Goal: Information Seeking & Learning: Learn about a topic

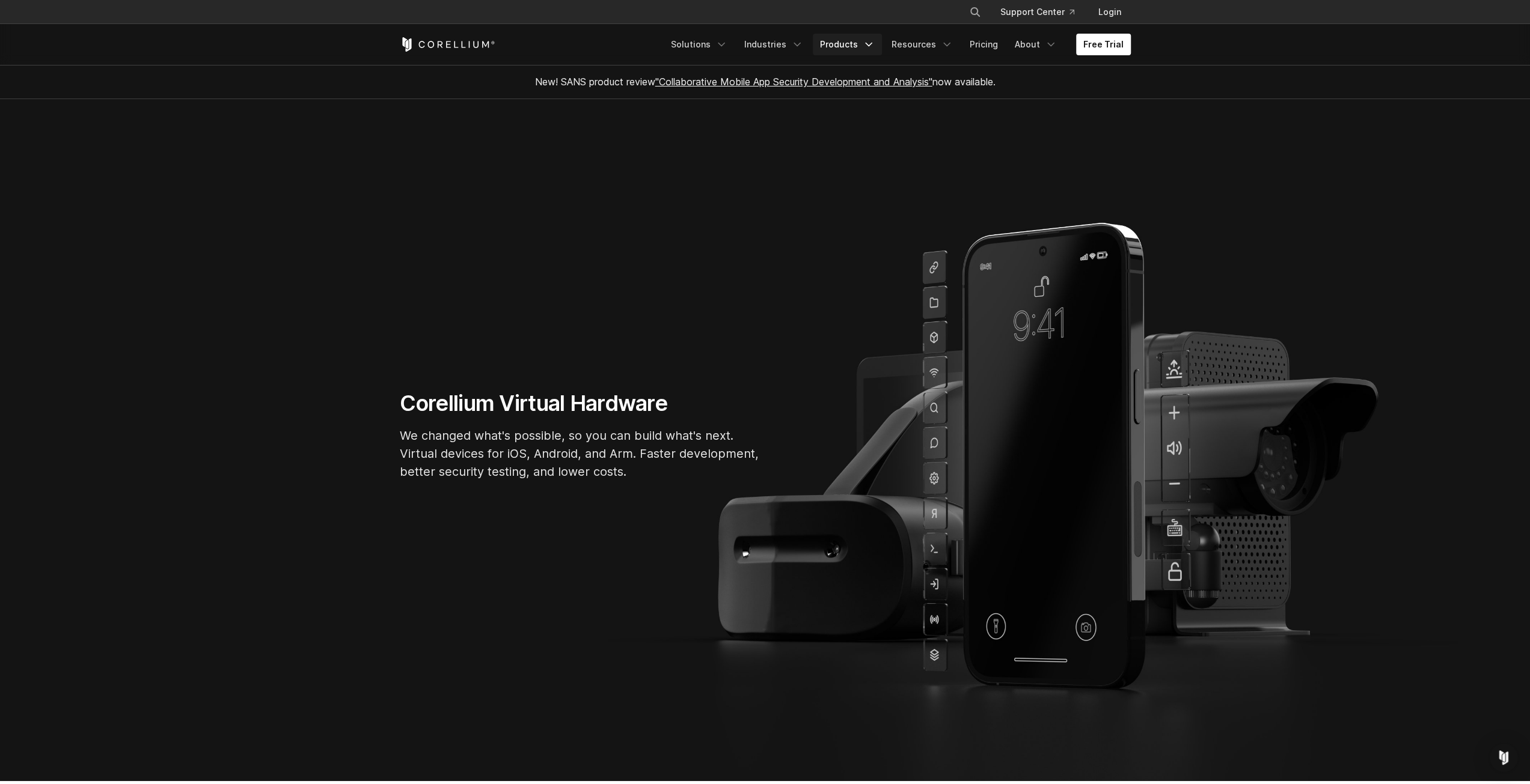
click at [854, 45] on link "Products" at bounding box center [847, 44] width 69 height 21
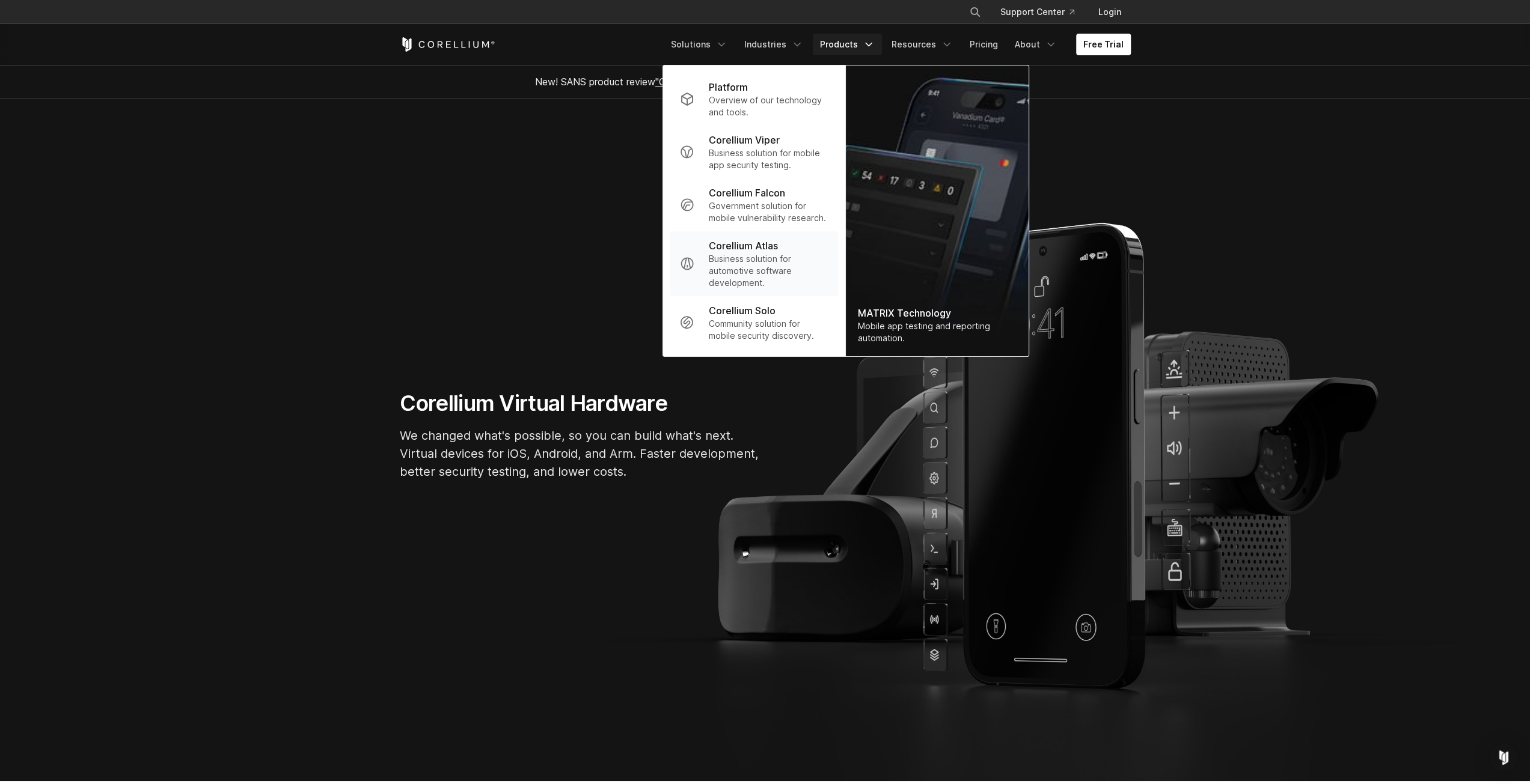
click at [767, 259] on p "Business solution for automotive software development." at bounding box center [768, 271] width 120 height 36
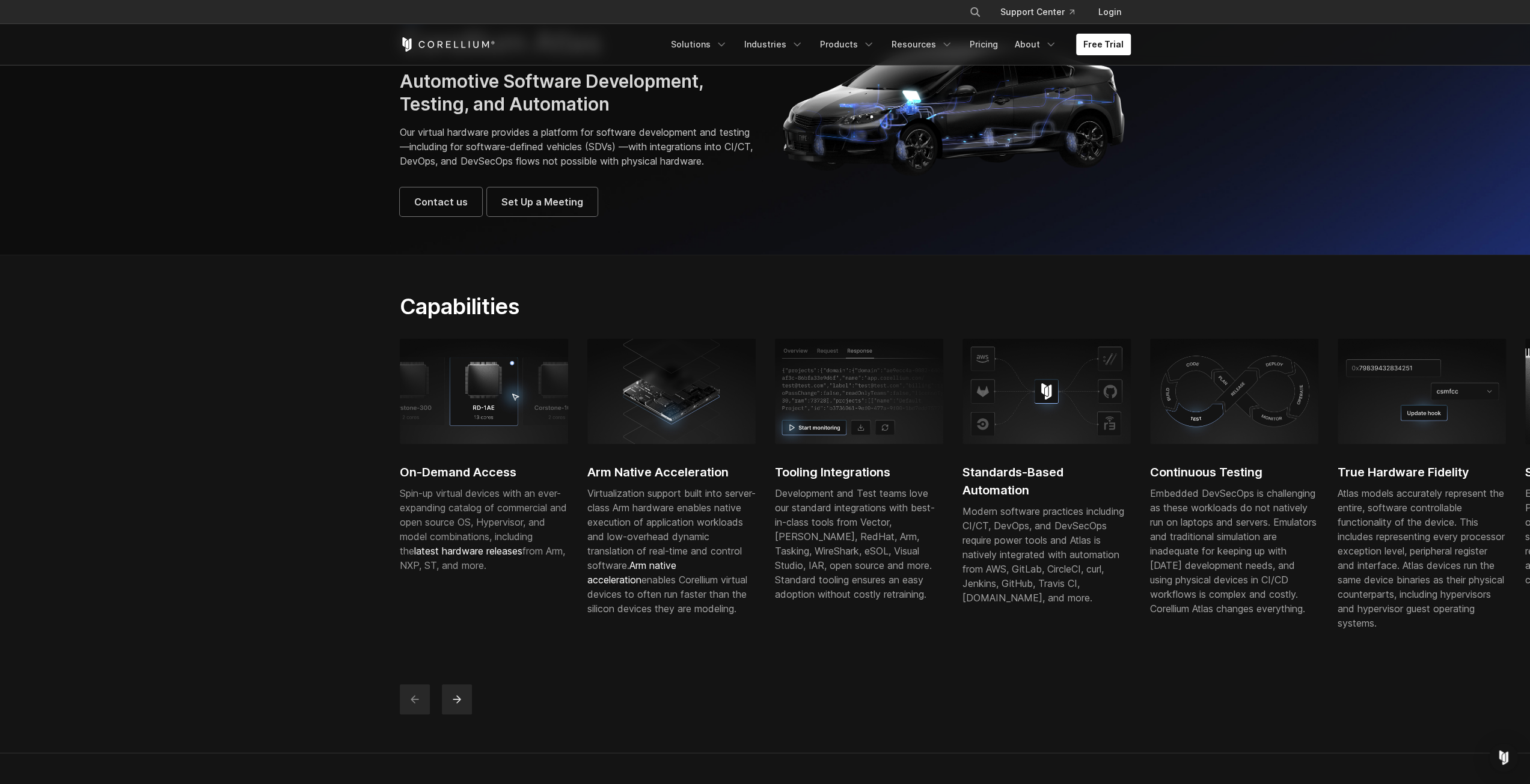
scroll to position [180, 0]
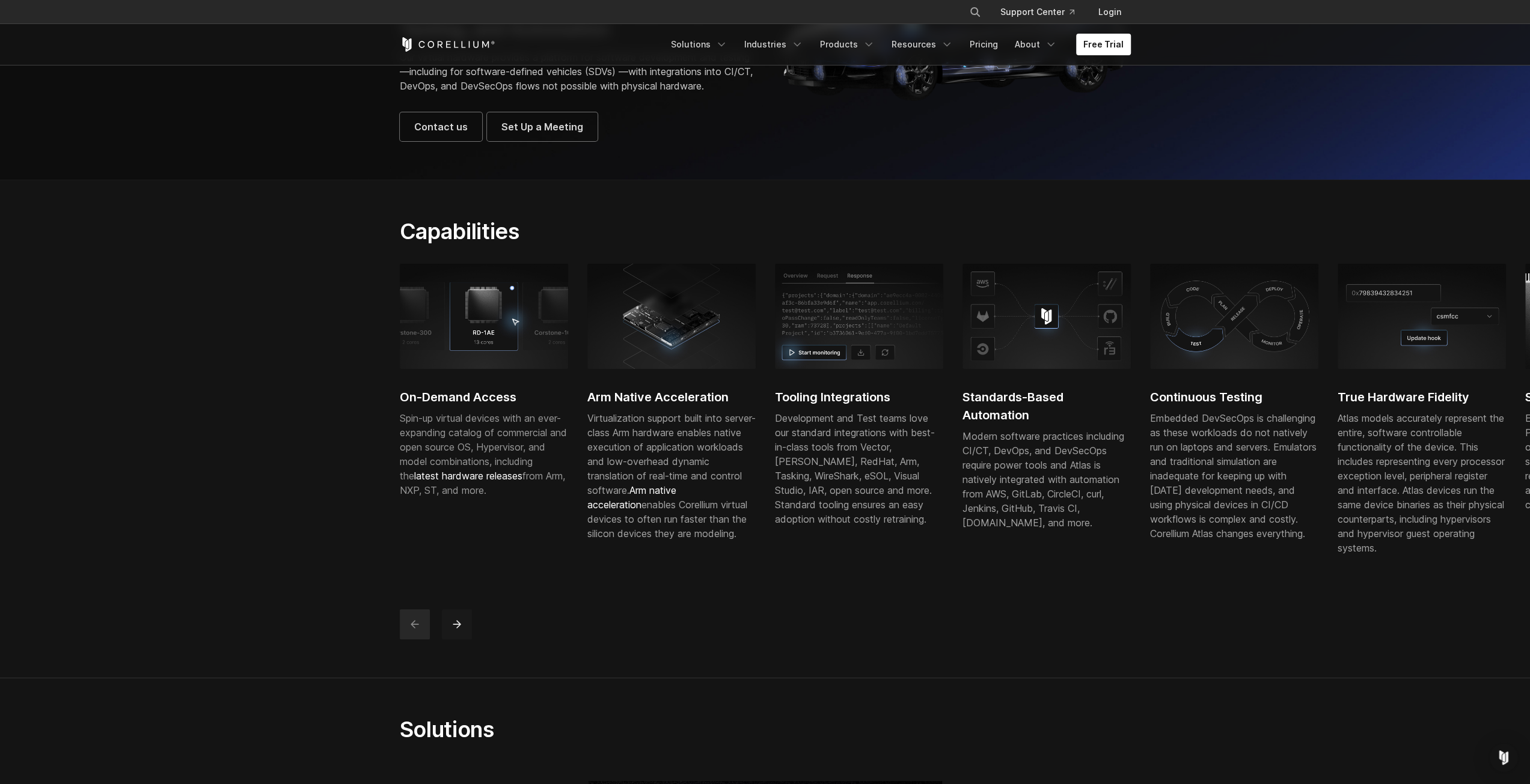
click at [460, 640] on button "next" at bounding box center [456, 623] width 30 height 30
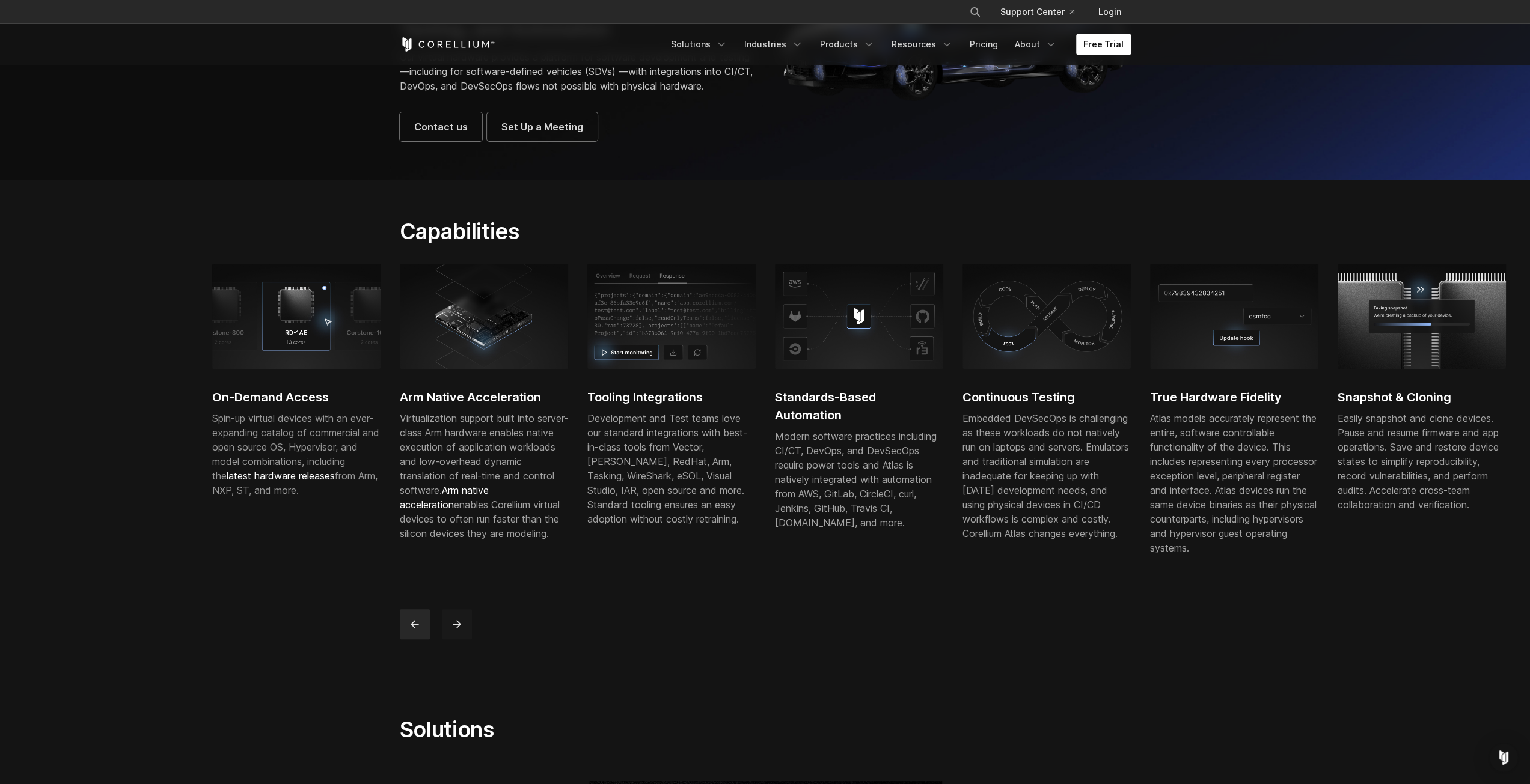
click at [466, 640] on button "next" at bounding box center [456, 623] width 30 height 30
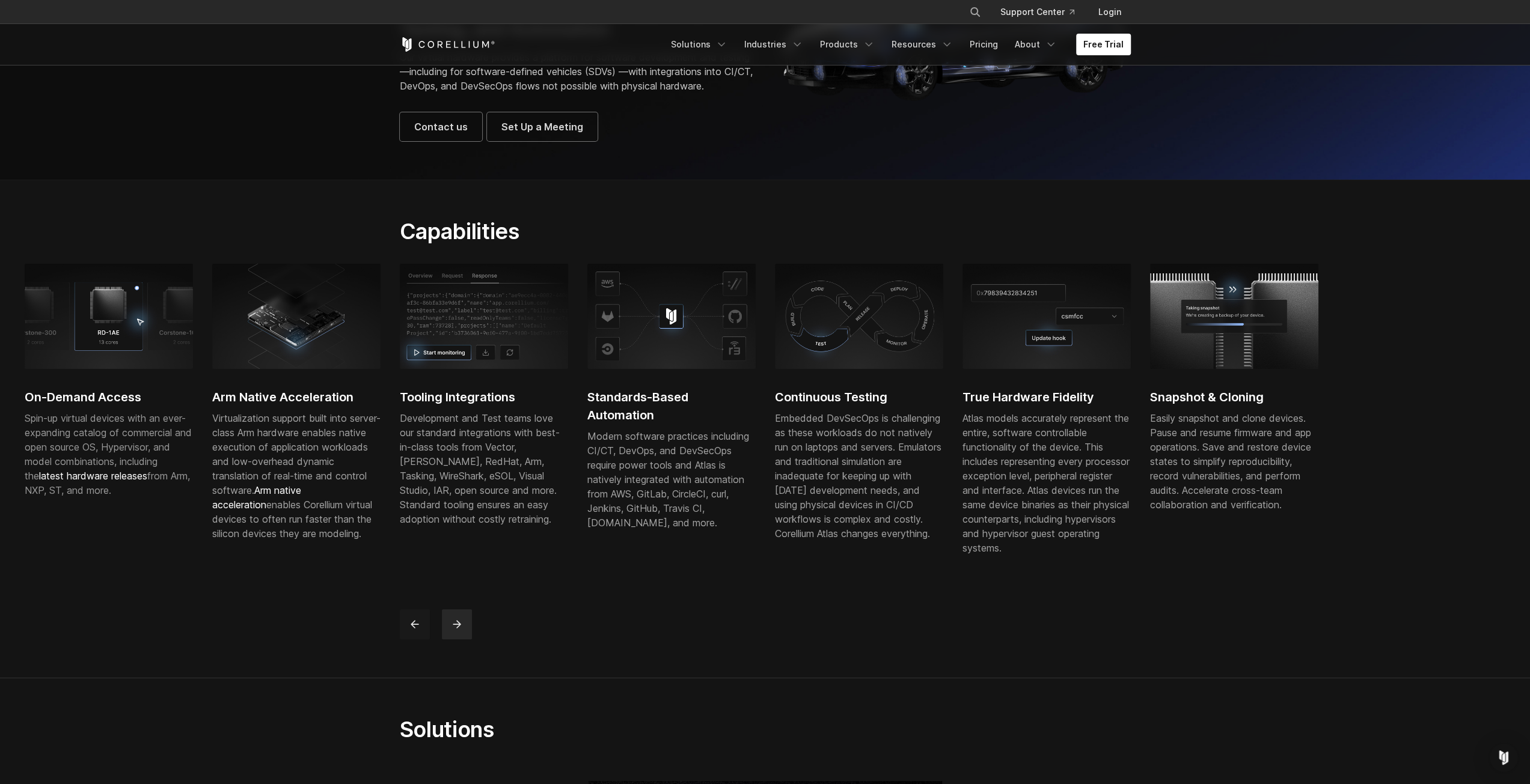
click at [428, 640] on div at bounding box center [766, 623] width 733 height 30
click at [419, 630] on icon "previous" at bounding box center [414, 624] width 12 height 12
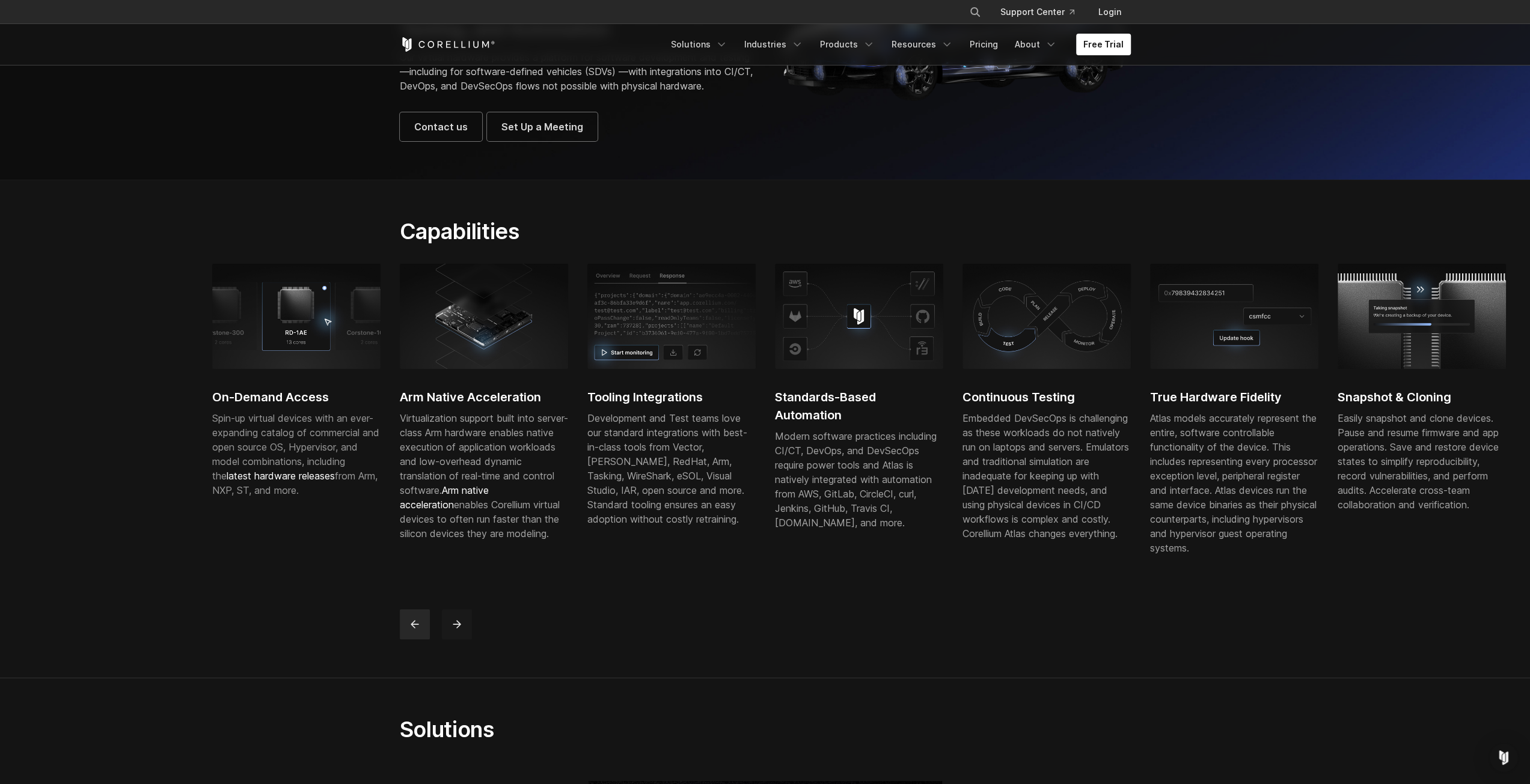
click at [467, 640] on button "next" at bounding box center [456, 623] width 30 height 30
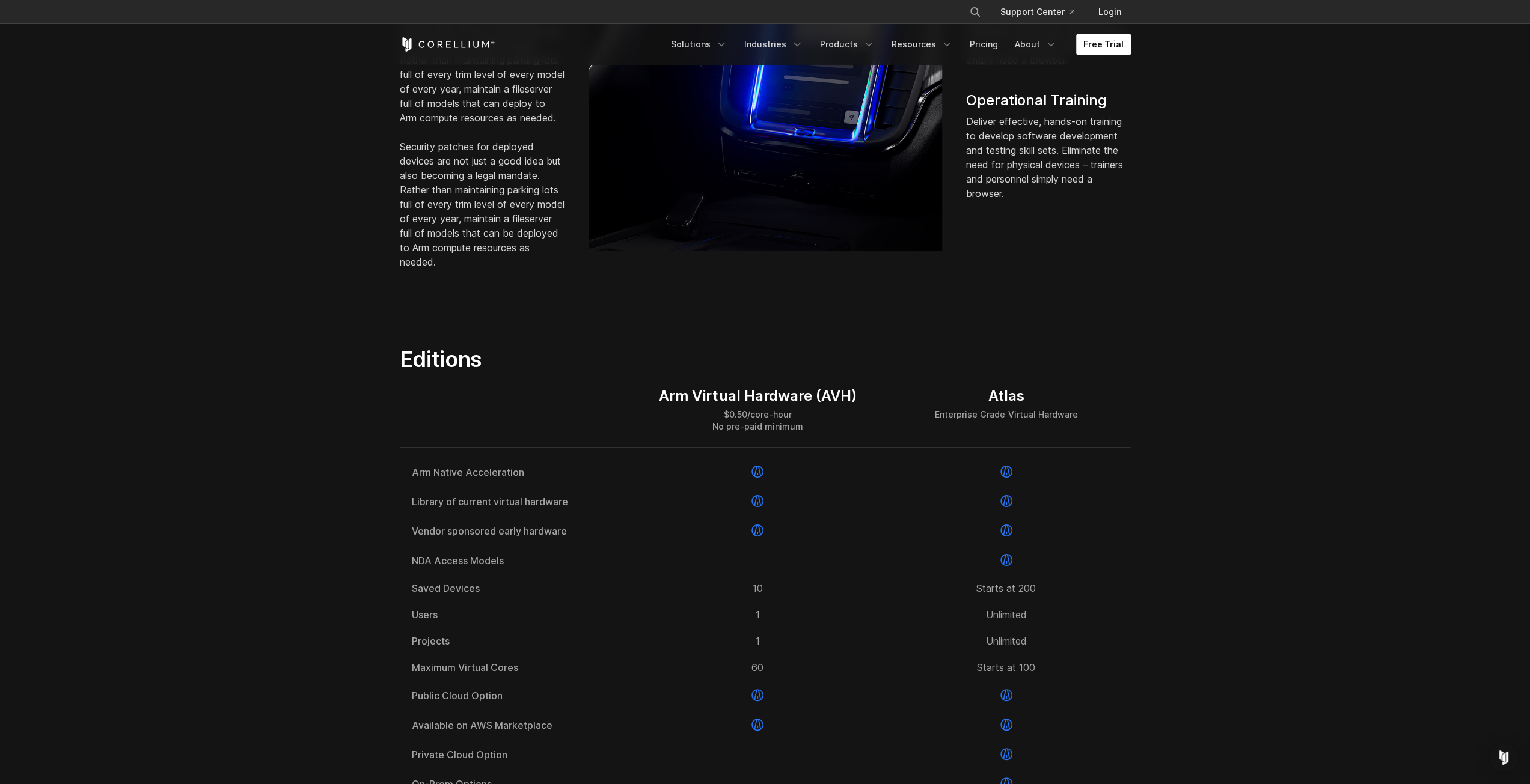
scroll to position [1261, 0]
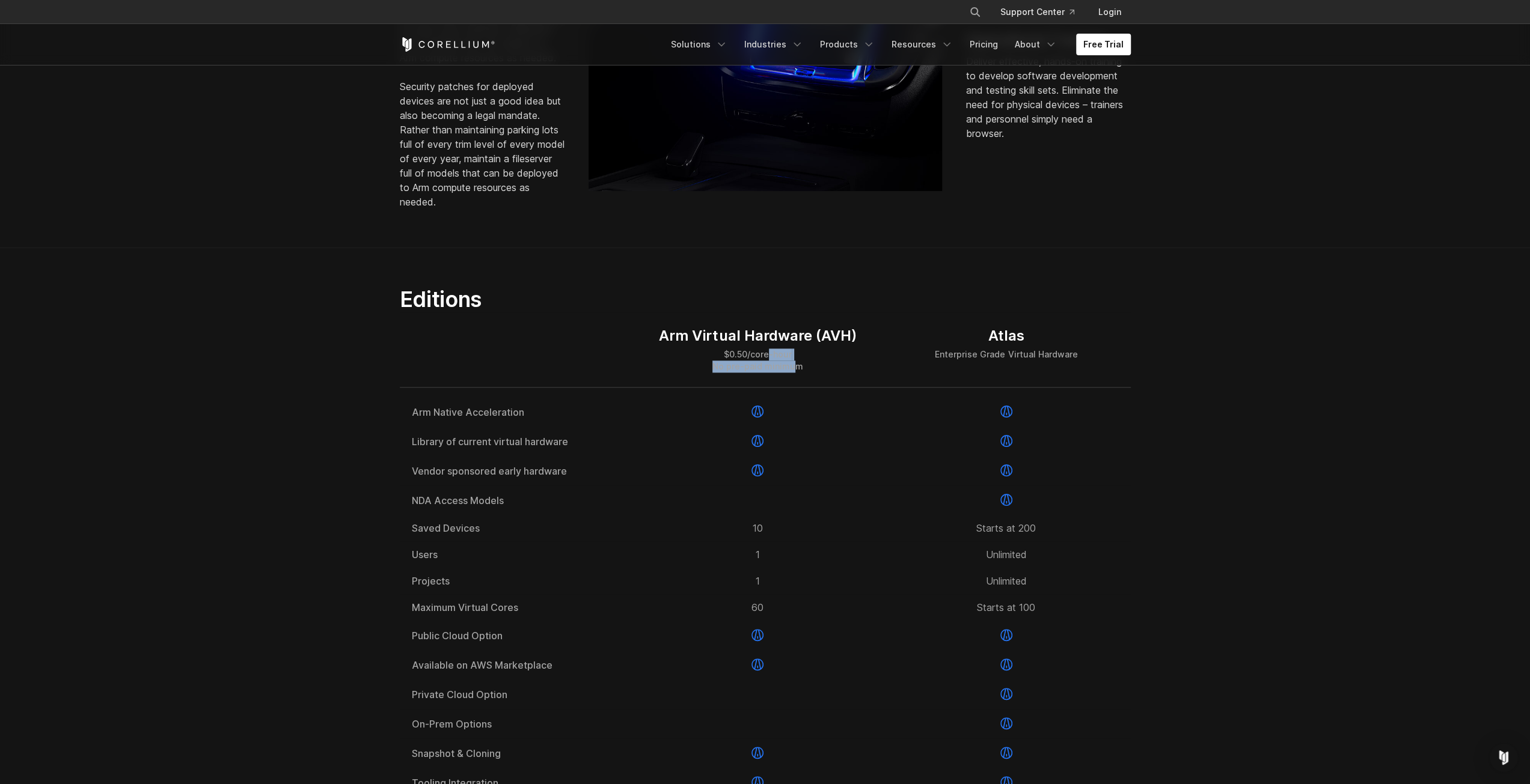
drag, startPoint x: 767, startPoint y: 378, endPoint x: 794, endPoint y: 398, distance: 33.6
click at [794, 372] on div "$0.50/core-hour No pre-paid minimum" at bounding box center [757, 360] width 197 height 24
click at [768, 345] on div "Arm Virtual Hardware (AVH)" at bounding box center [757, 336] width 197 height 18
drag, startPoint x: 789, startPoint y: 396, endPoint x: 756, endPoint y: 388, distance: 34.0
click at [756, 372] on div "$0.50/core-hour No pre-paid minimum" at bounding box center [757, 360] width 197 height 24
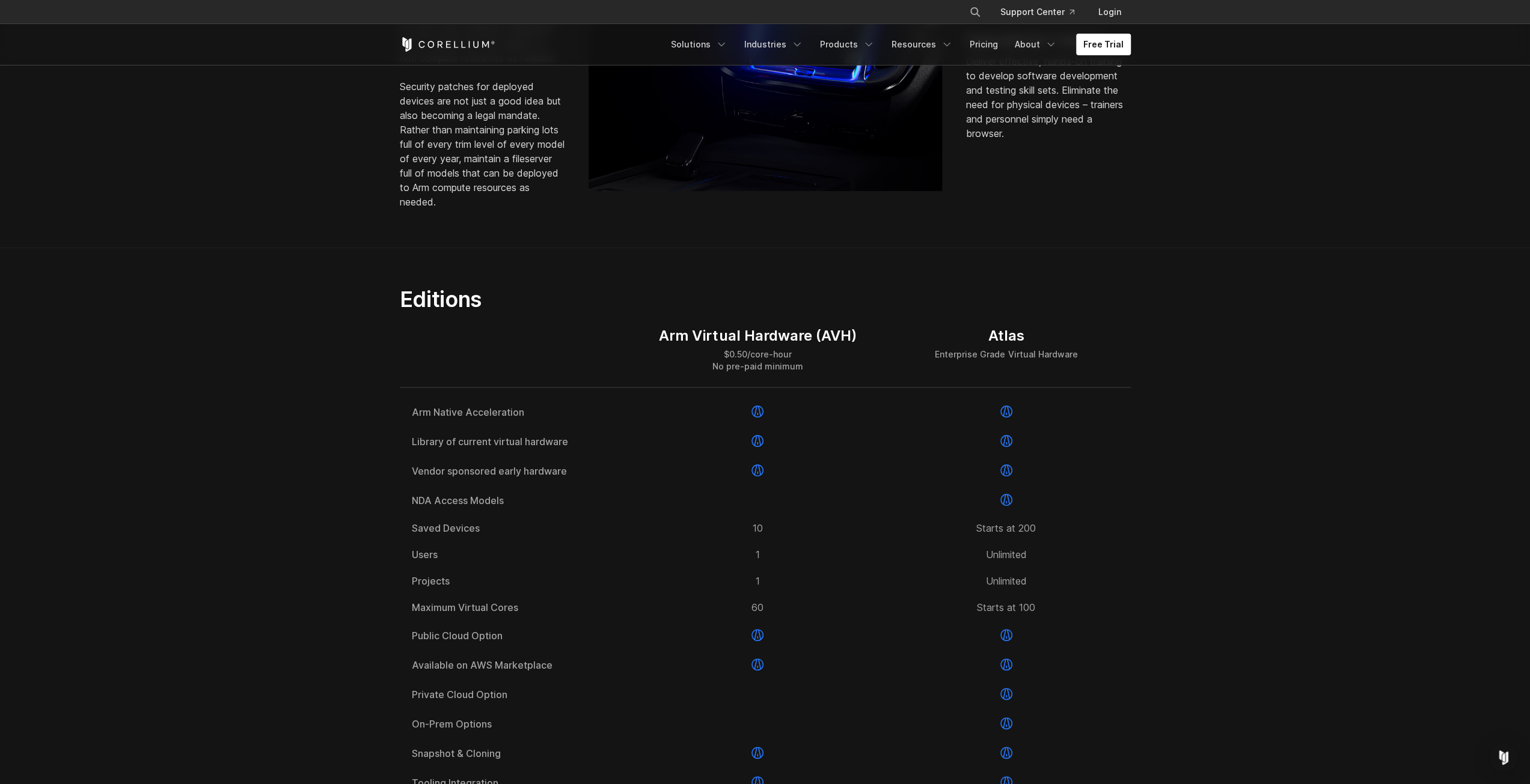
click at [788, 345] on div "Arm Virtual Hardware (AVH)" at bounding box center [757, 336] width 197 height 18
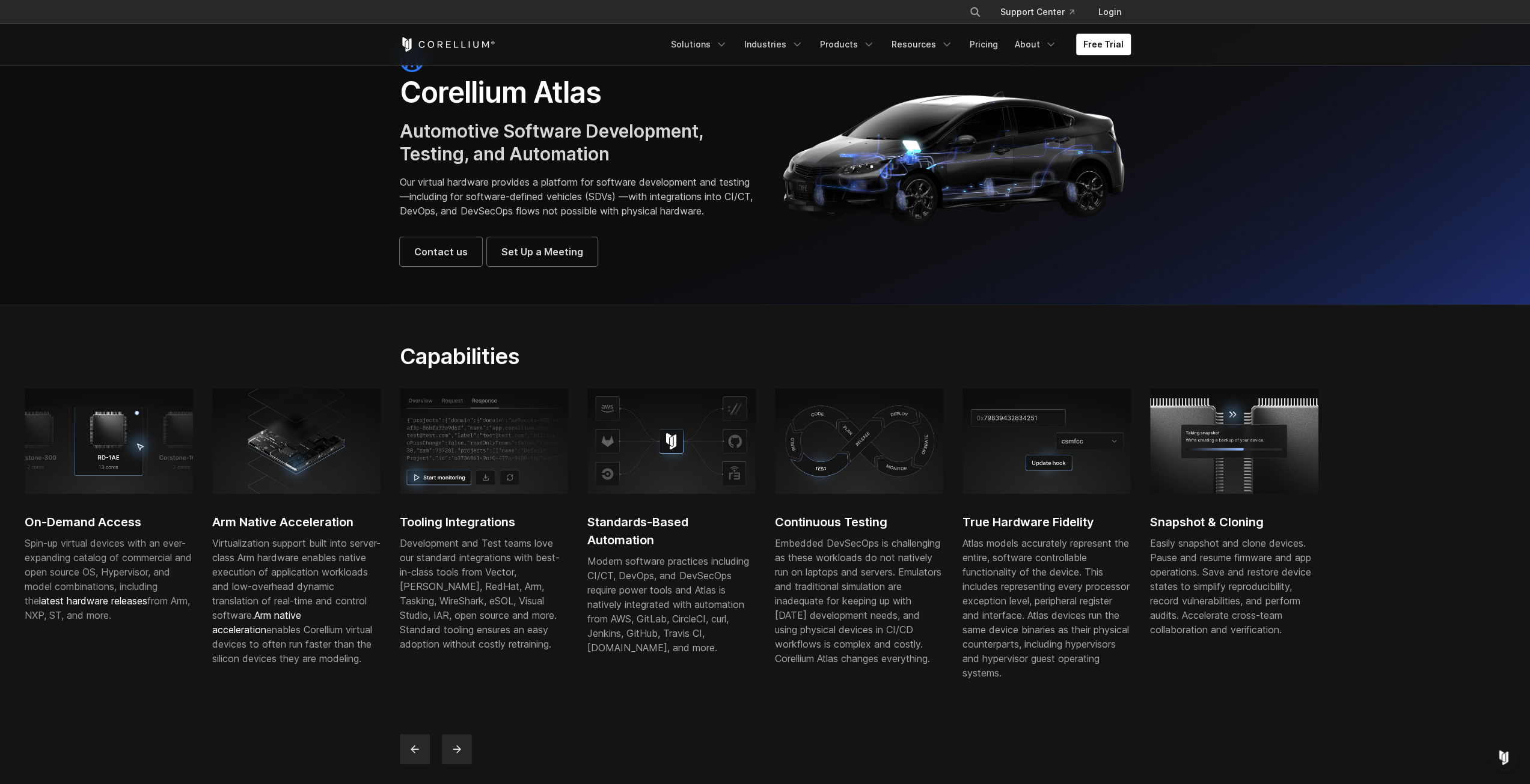
scroll to position [0, 0]
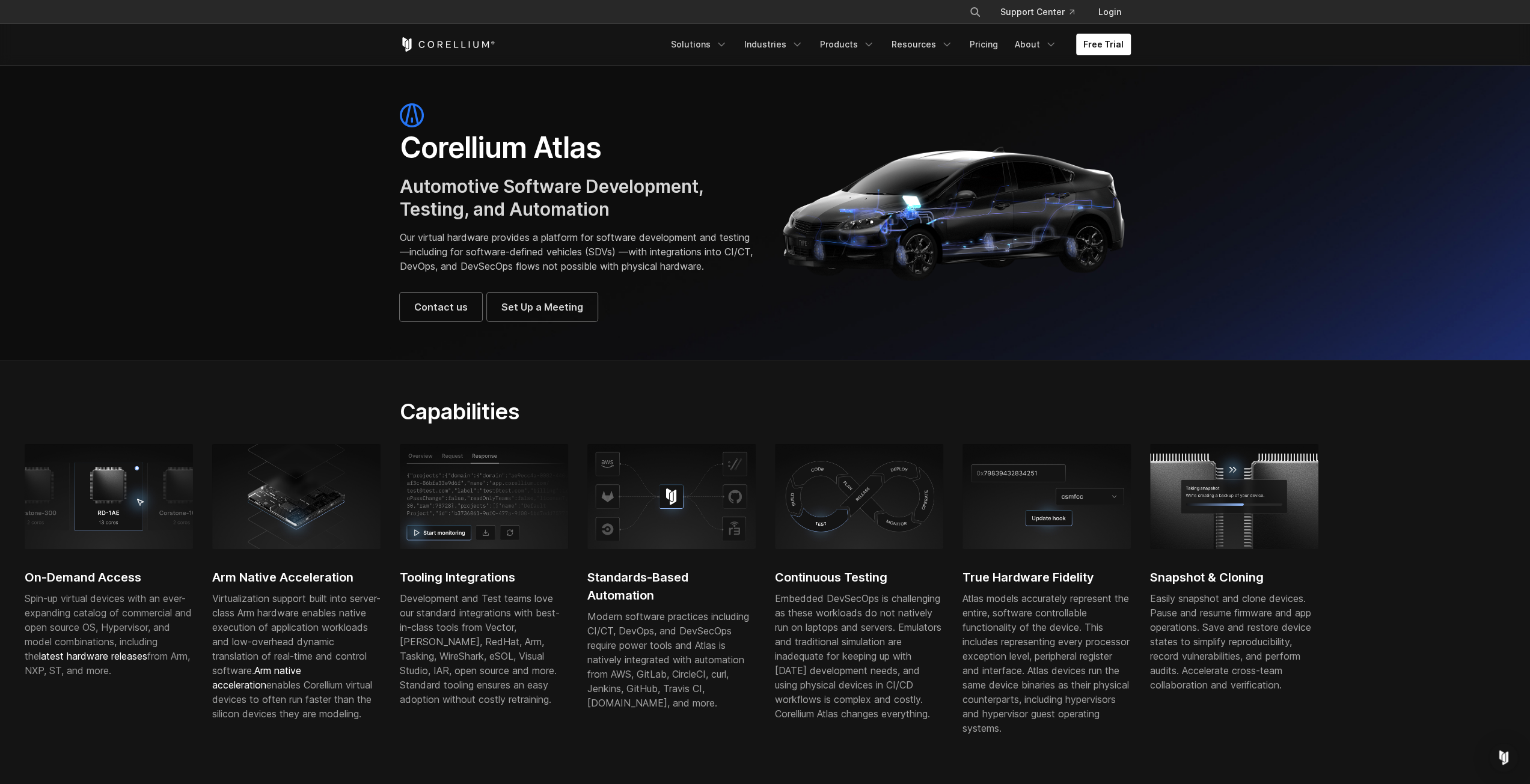
click at [292, 238] on section "Corellium Atlas Automotive Software Development, Testing, and Automation Our vi…" at bounding box center [765, 212] width 1530 height 295
drag, startPoint x: 619, startPoint y: 268, endPoint x: 439, endPoint y: 256, distance: 180.4
click at [439, 256] on p "Our virtual hardware provides a platform for software development and testing—i…" at bounding box center [577, 251] width 354 height 44
click at [403, 235] on p "Our virtual hardware provides a platform for software development and testing—i…" at bounding box center [577, 251] width 354 height 44
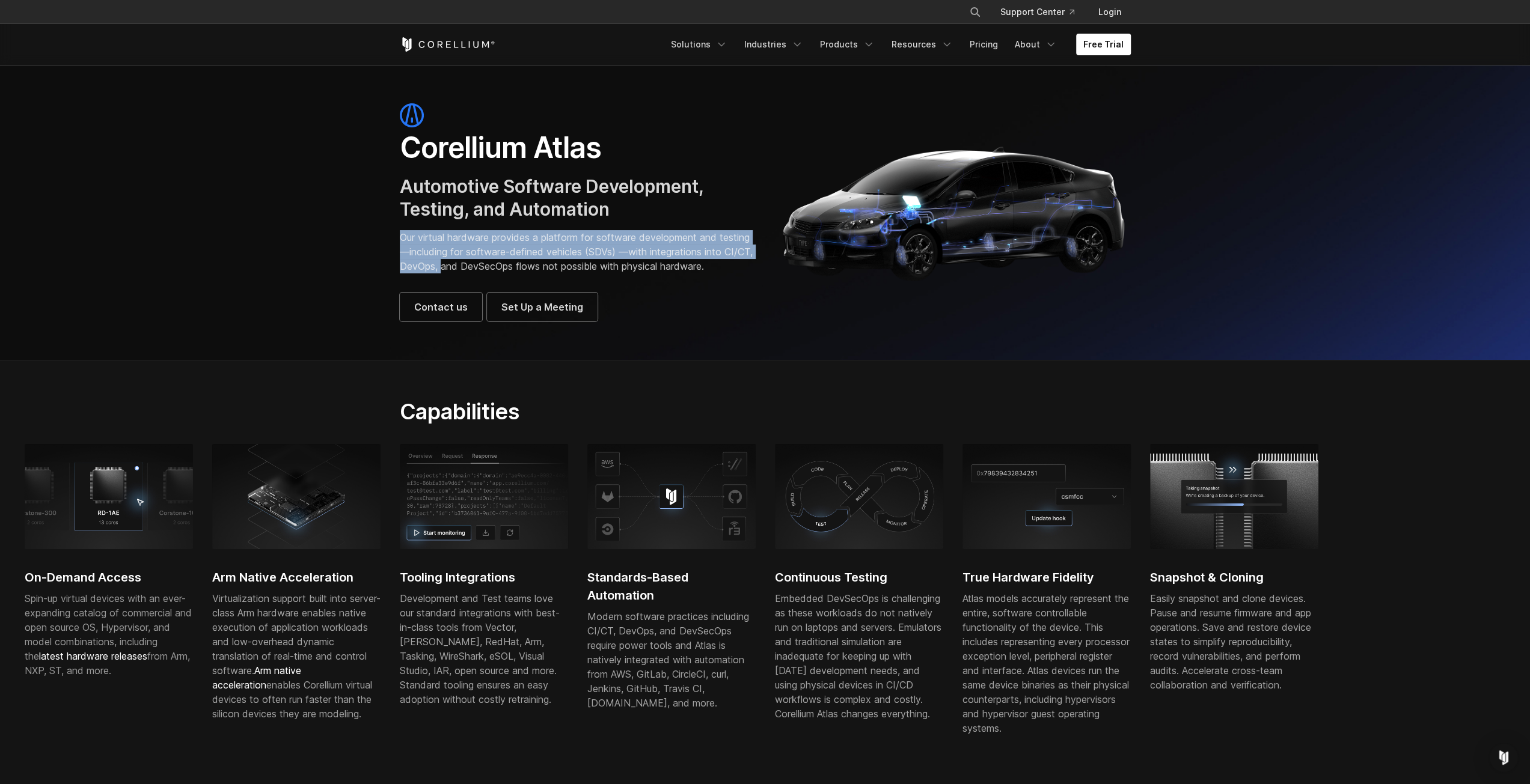
drag, startPoint x: 402, startPoint y: 236, endPoint x: 494, endPoint y: 270, distance: 98.1
click at [494, 270] on p "Our virtual hardware provides a platform for software development and testing—i…" at bounding box center [577, 251] width 354 height 44
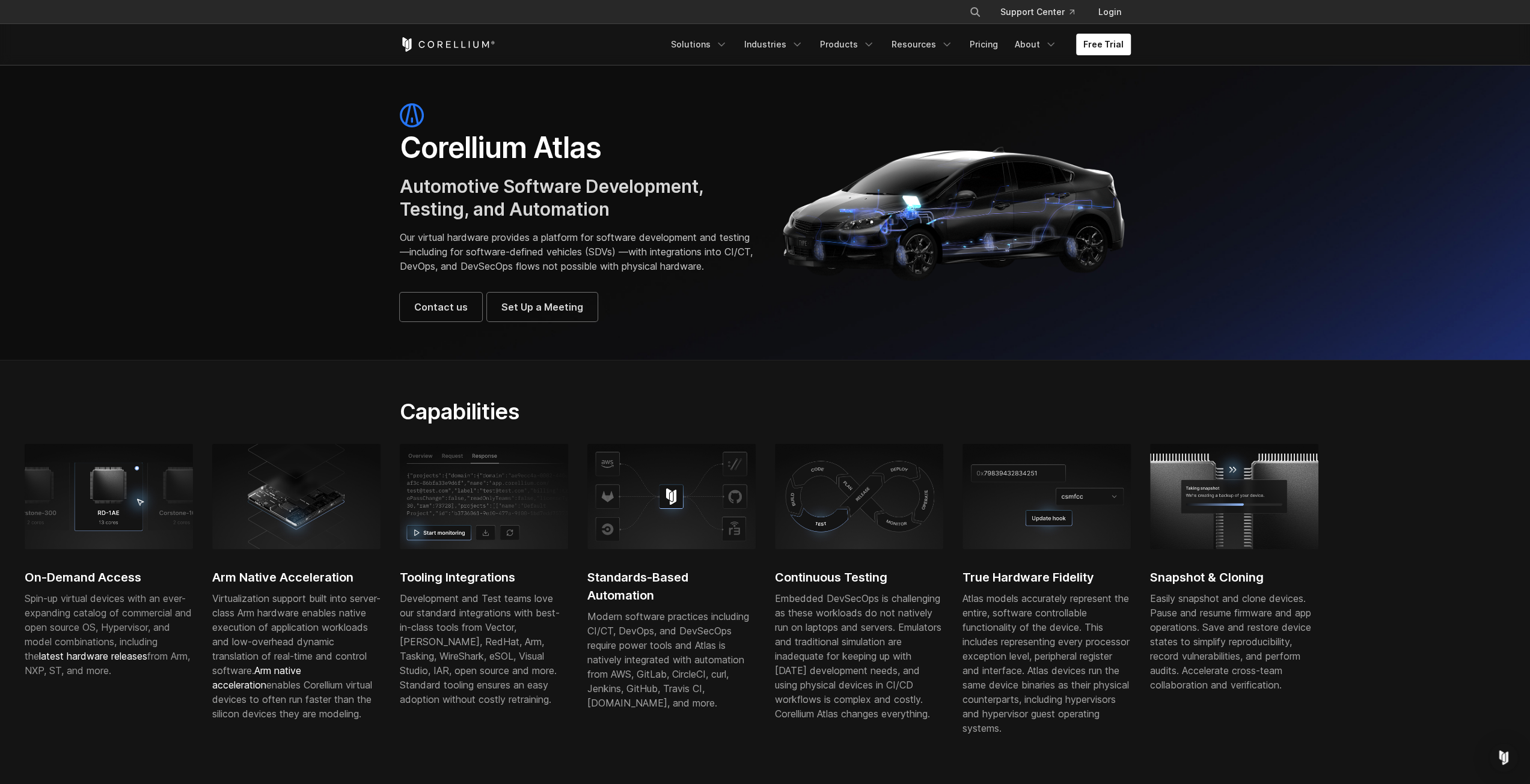
click at [673, 262] on p "Our virtual hardware provides a platform for software development and testing—i…" at bounding box center [577, 251] width 354 height 44
drag, startPoint x: 569, startPoint y: 267, endPoint x: 676, endPoint y: 274, distance: 107.2
click at [660, 273] on p "Our virtual hardware provides a platform for software development and testing—i…" at bounding box center [577, 251] width 354 height 44
click at [690, 260] on p "Our virtual hardware provides a platform for software development and testing—i…" at bounding box center [577, 251] width 354 height 44
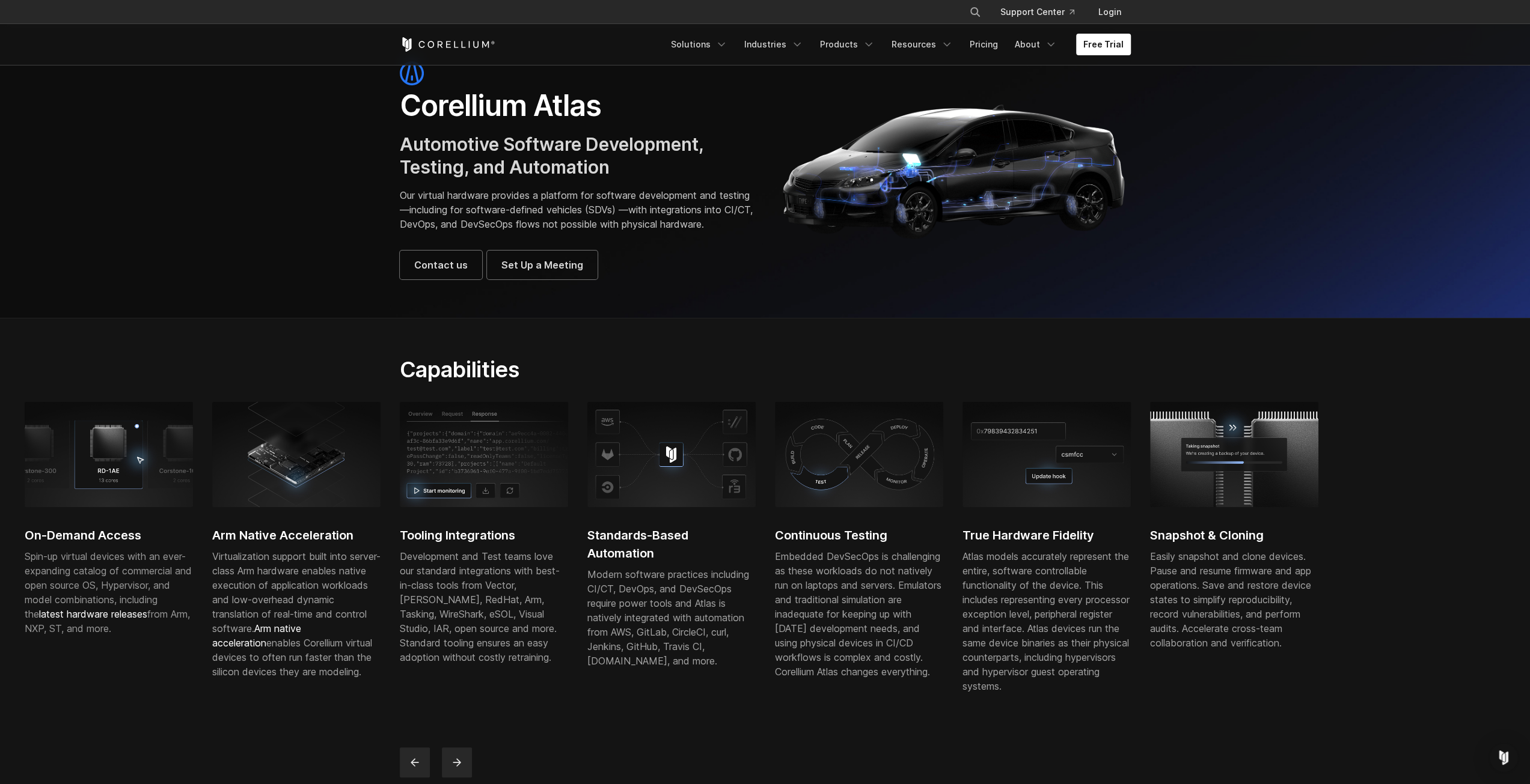
scroll to position [60, 0]
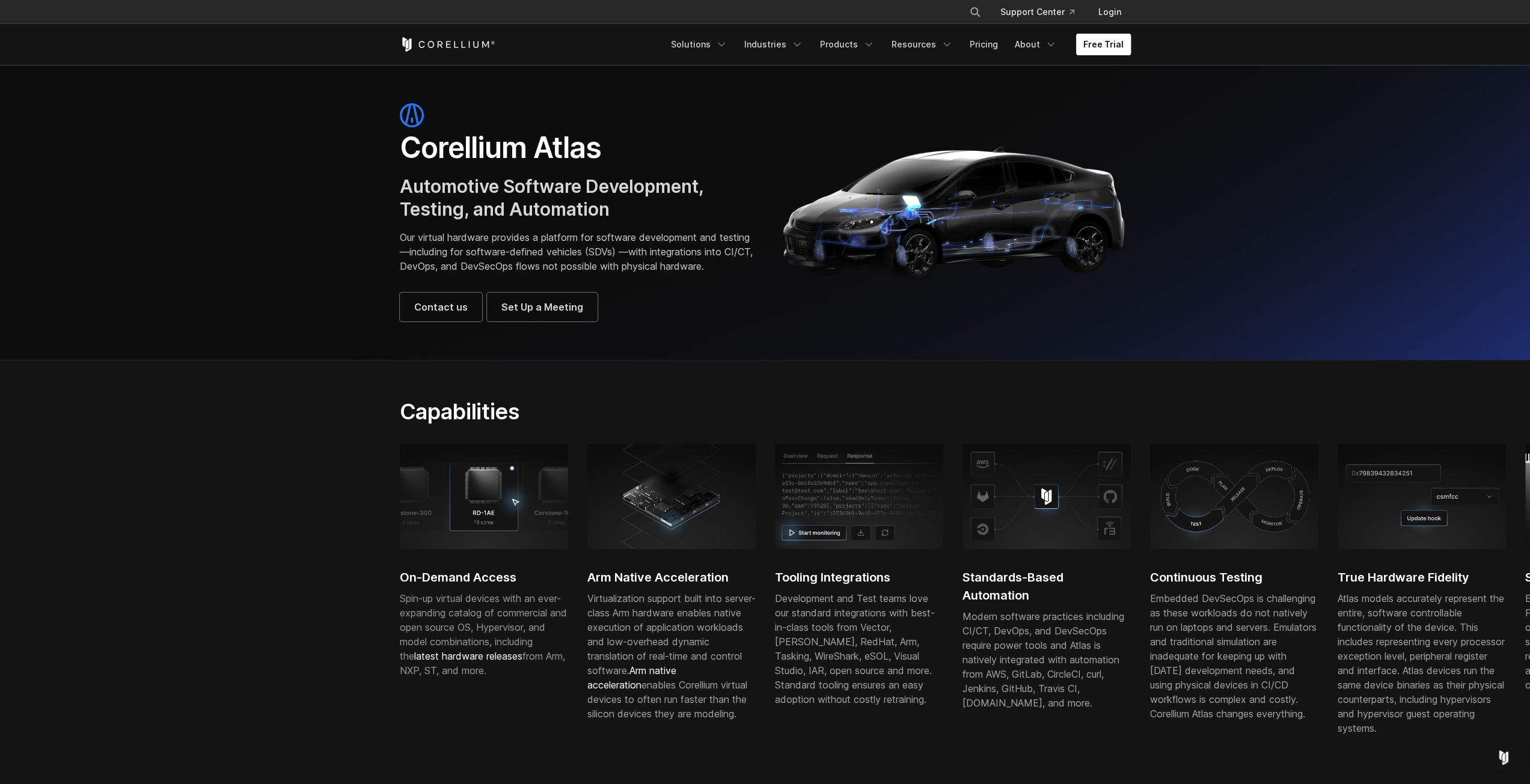
click at [1096, 45] on link "Free Trial" at bounding box center [1103, 44] width 55 height 21
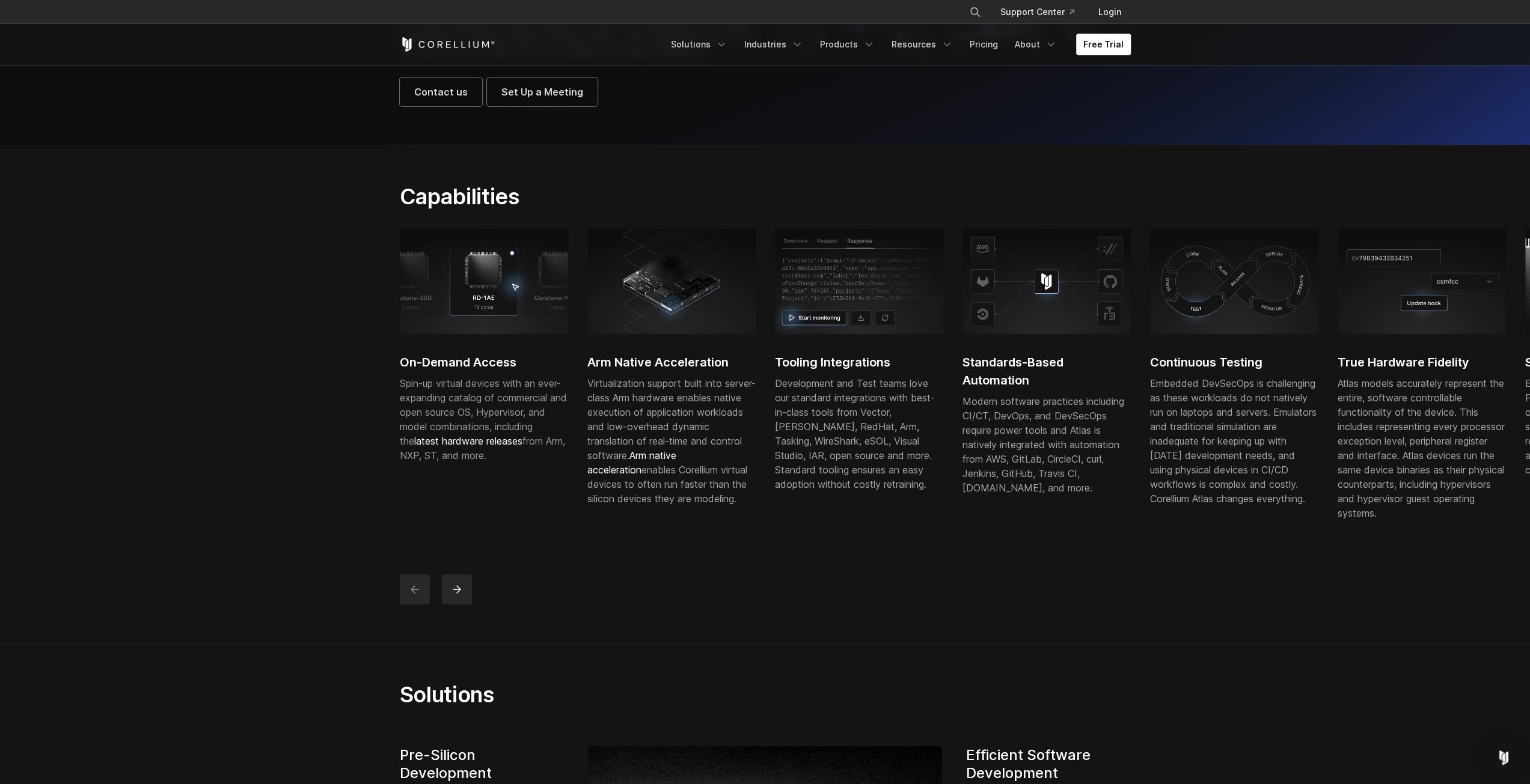
scroll to position [240, 0]
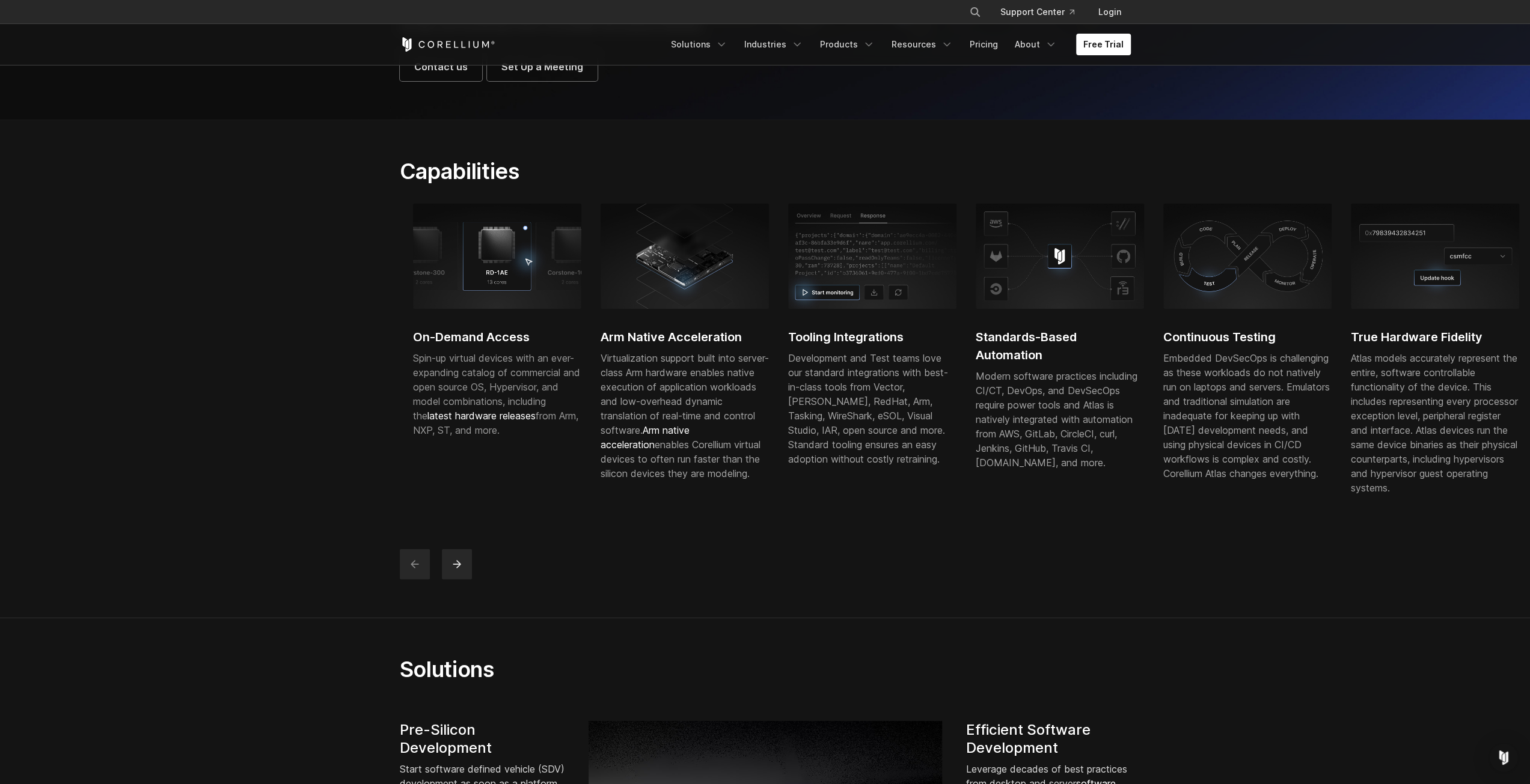
drag, startPoint x: 472, startPoint y: 430, endPoint x: 509, endPoint y: 432, distance: 37.1
click at [509, 422] on span "latest hardware releases" at bounding box center [481, 416] width 108 height 12
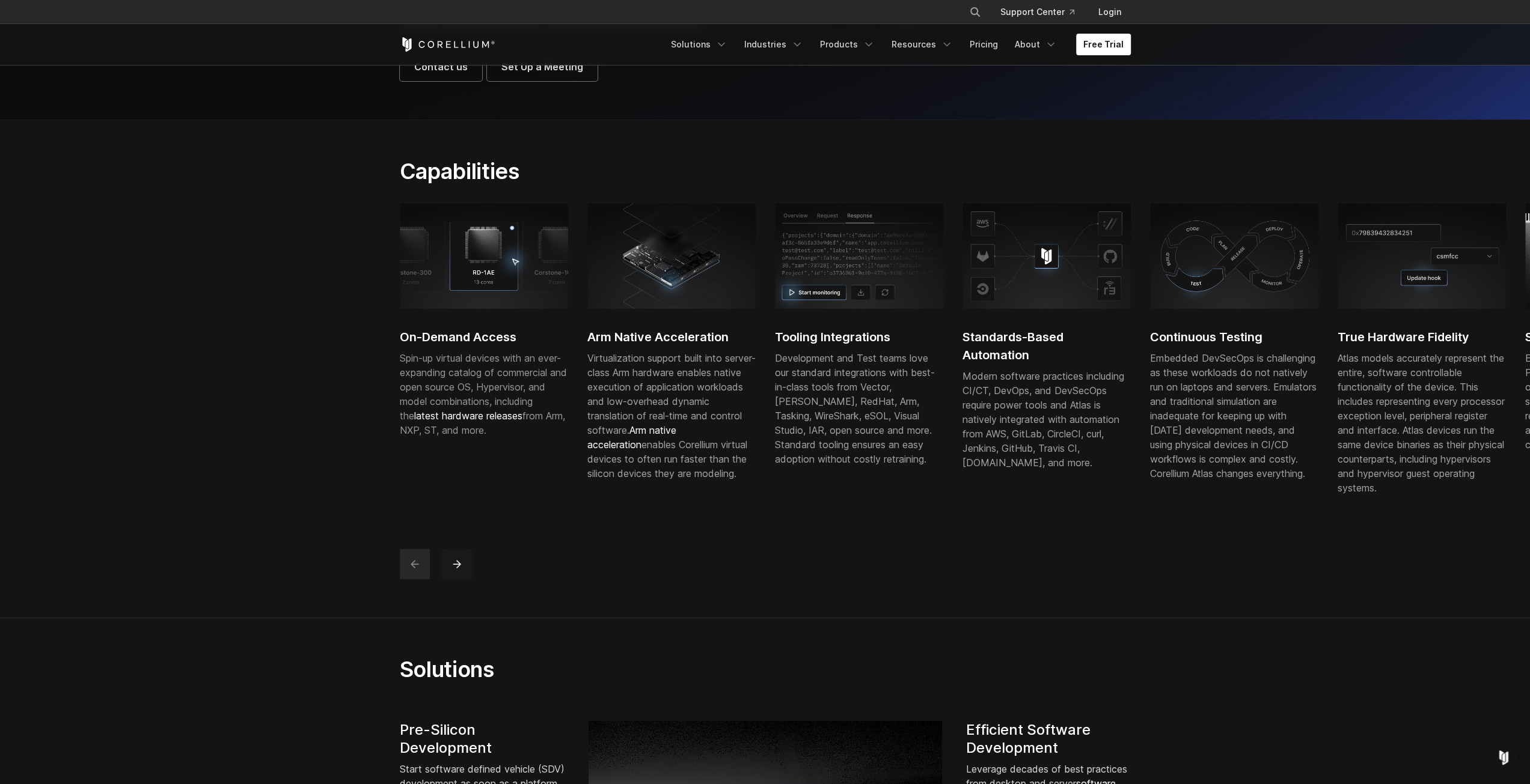
click at [466, 579] on button "next" at bounding box center [456, 564] width 30 height 30
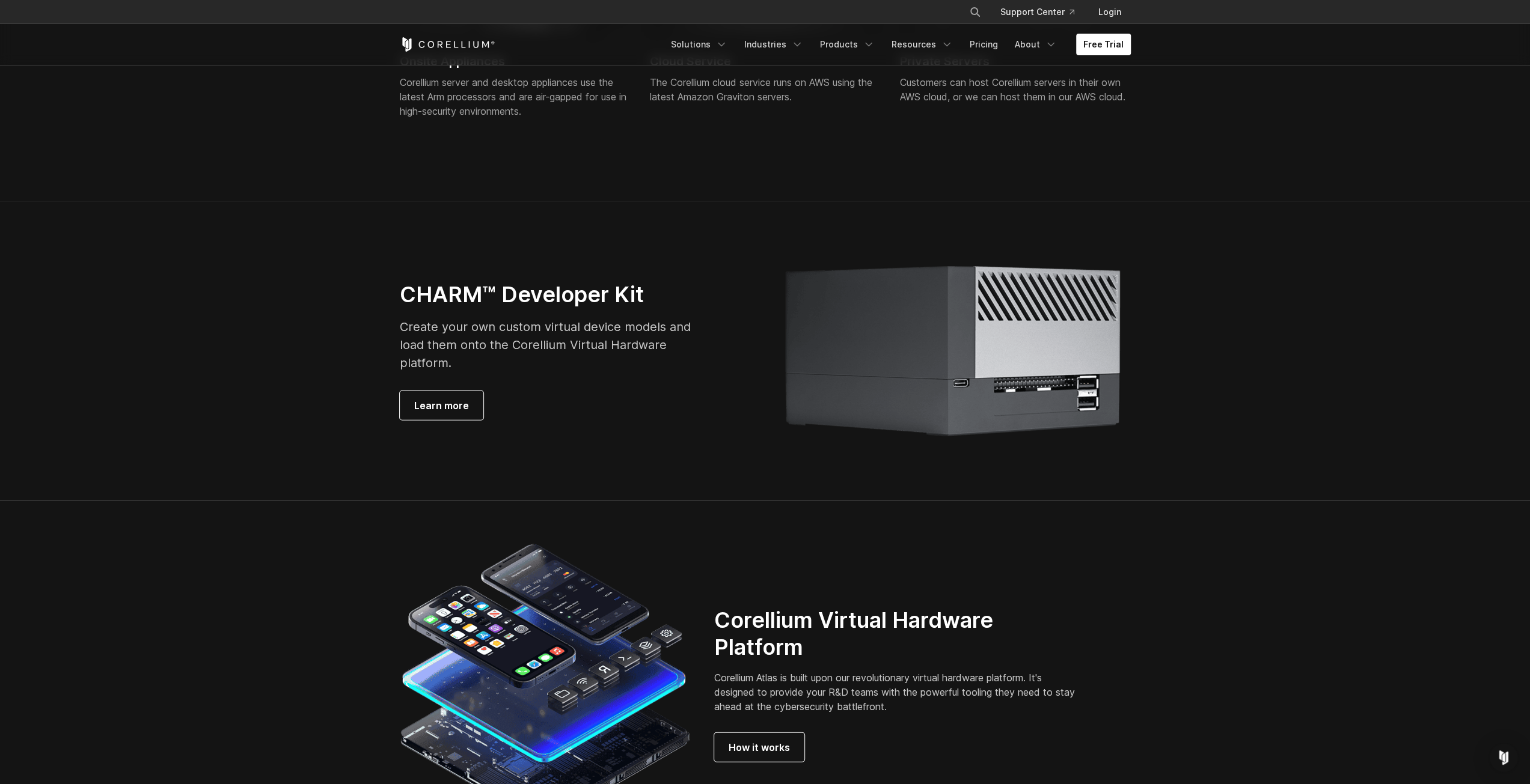
scroll to position [2704, 0]
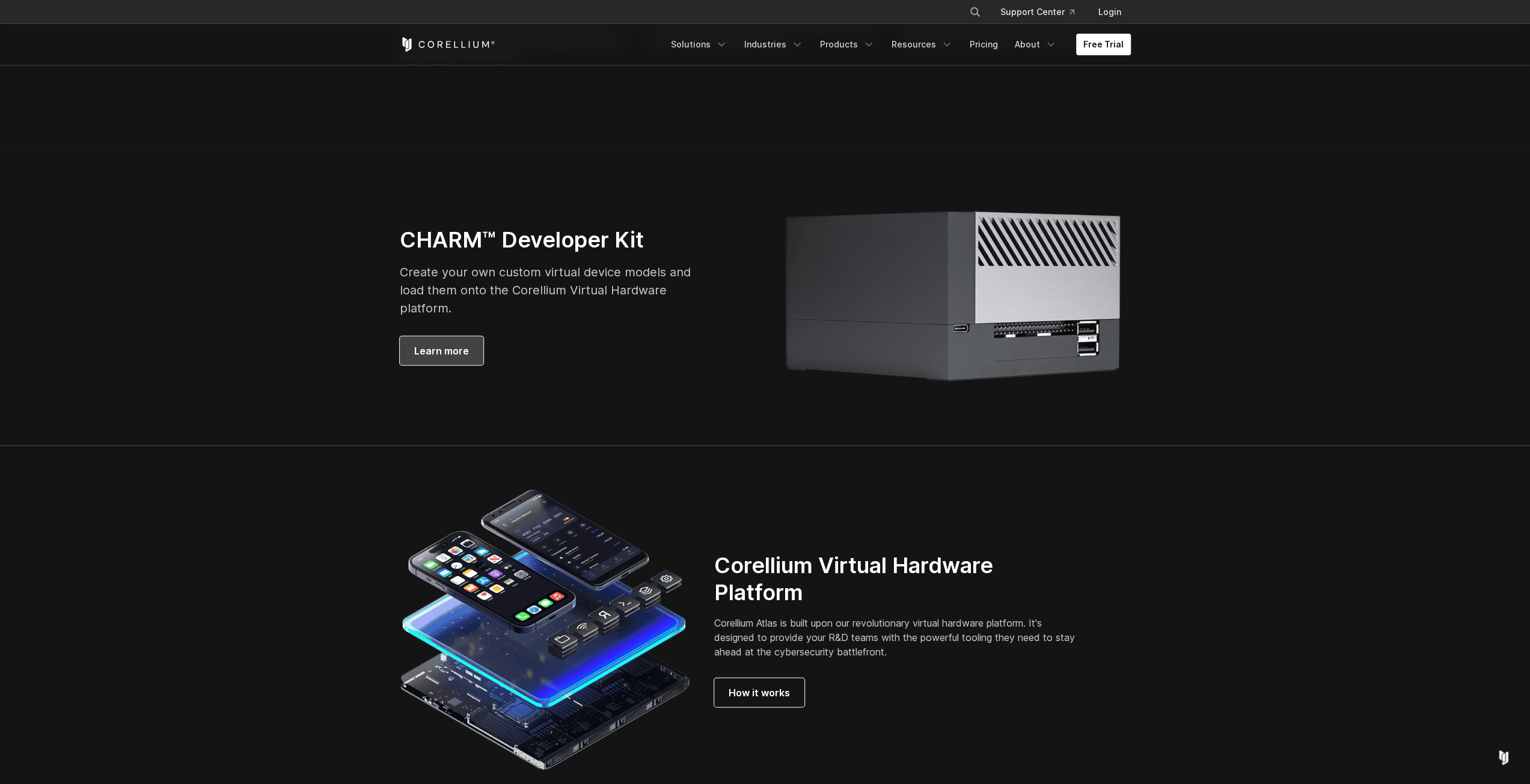
click at [479, 366] on link "Learn more" at bounding box center [442, 351] width 84 height 29
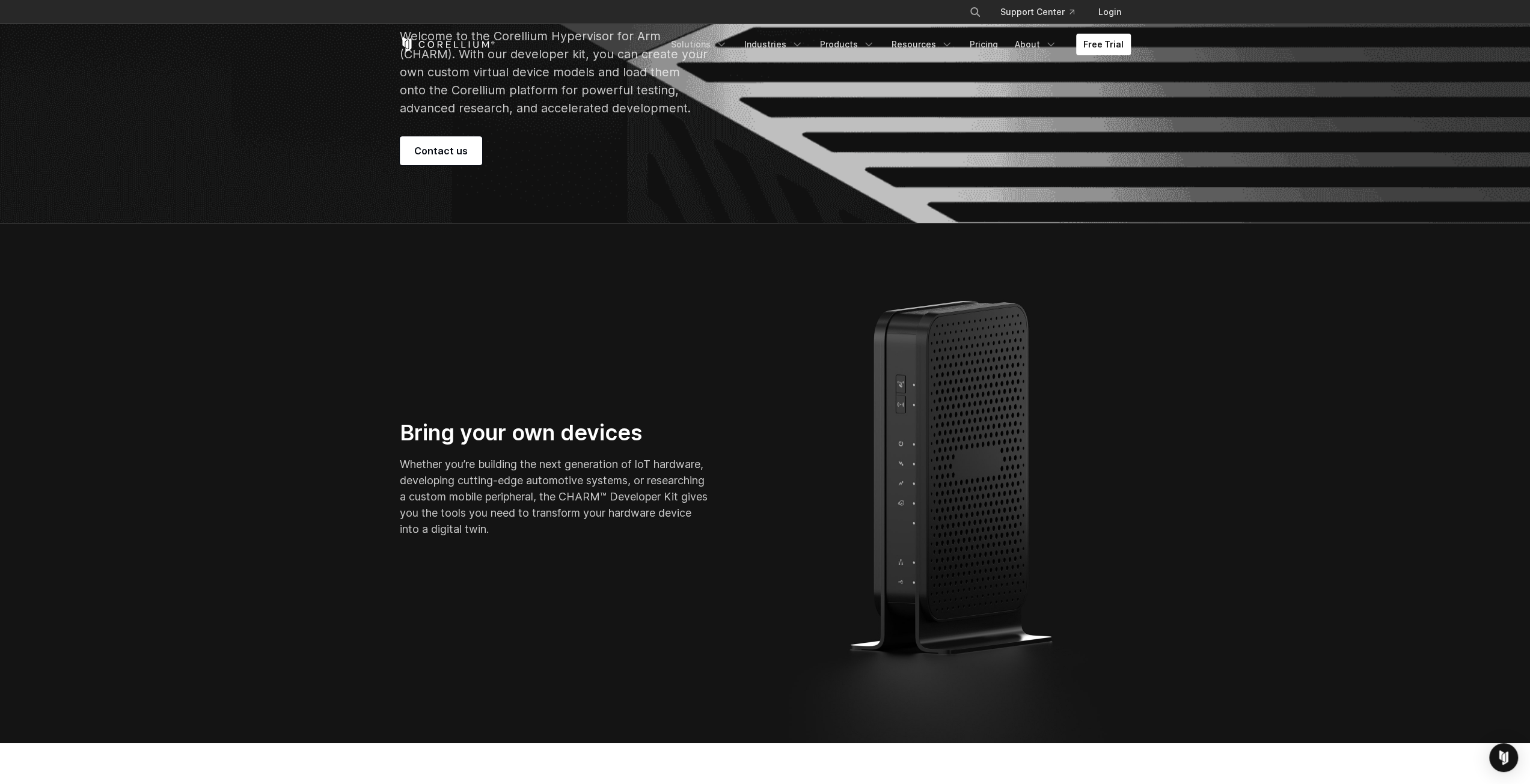
scroll to position [360, 0]
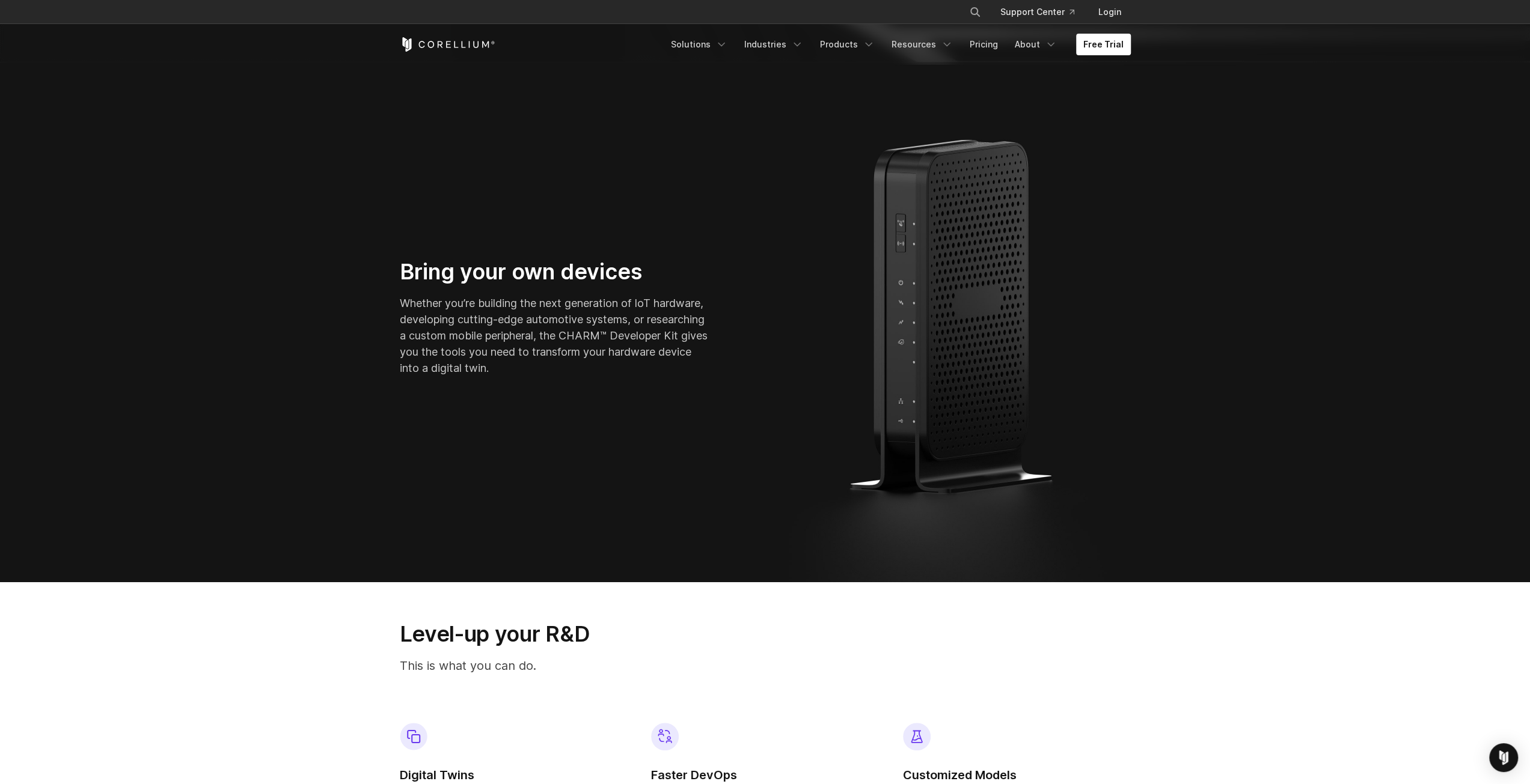
drag, startPoint x: 599, startPoint y: 313, endPoint x: 596, endPoint y: 319, distance: 6.7
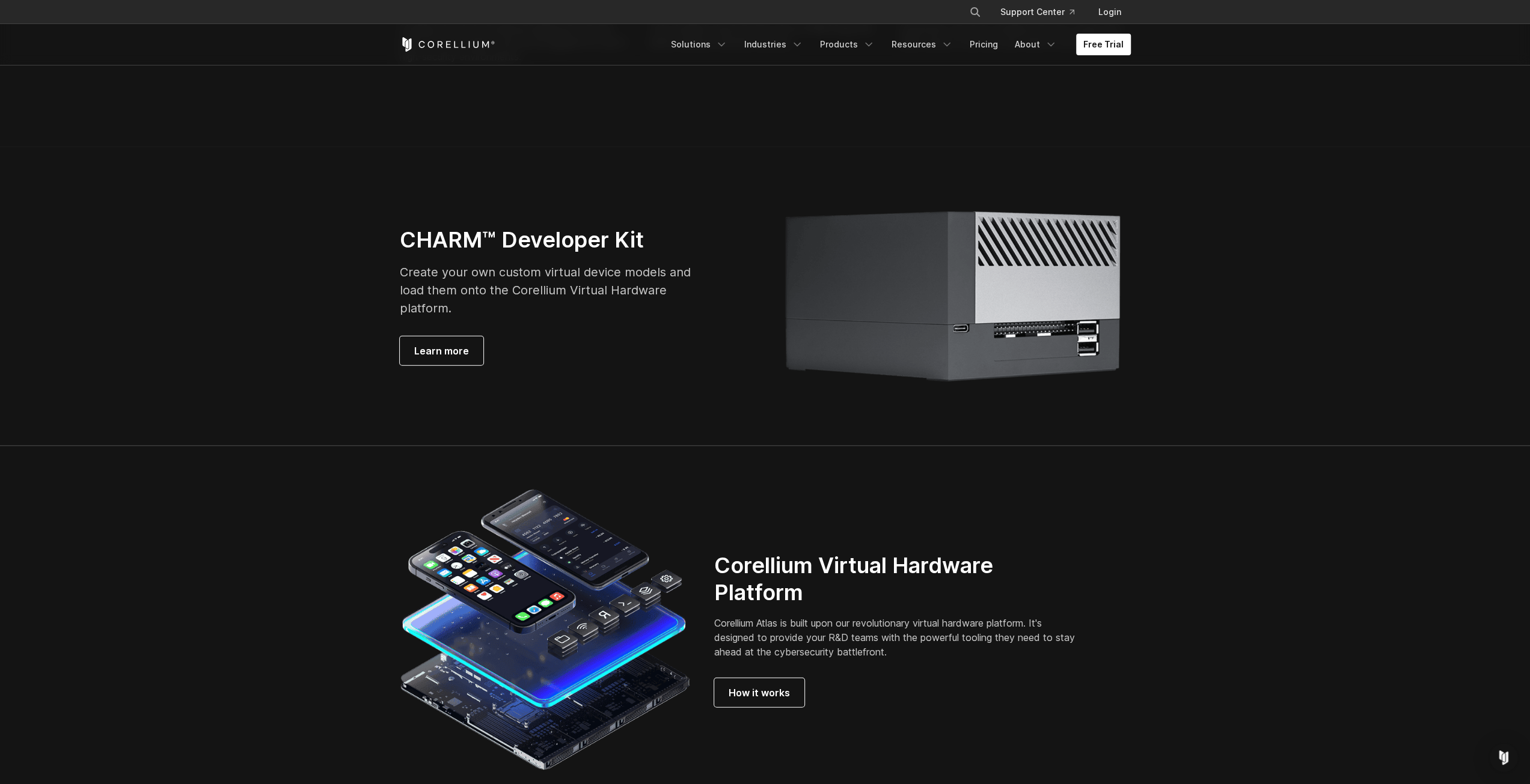
drag, startPoint x: 717, startPoint y: 264, endPoint x: 691, endPoint y: 287, distance: 34.7
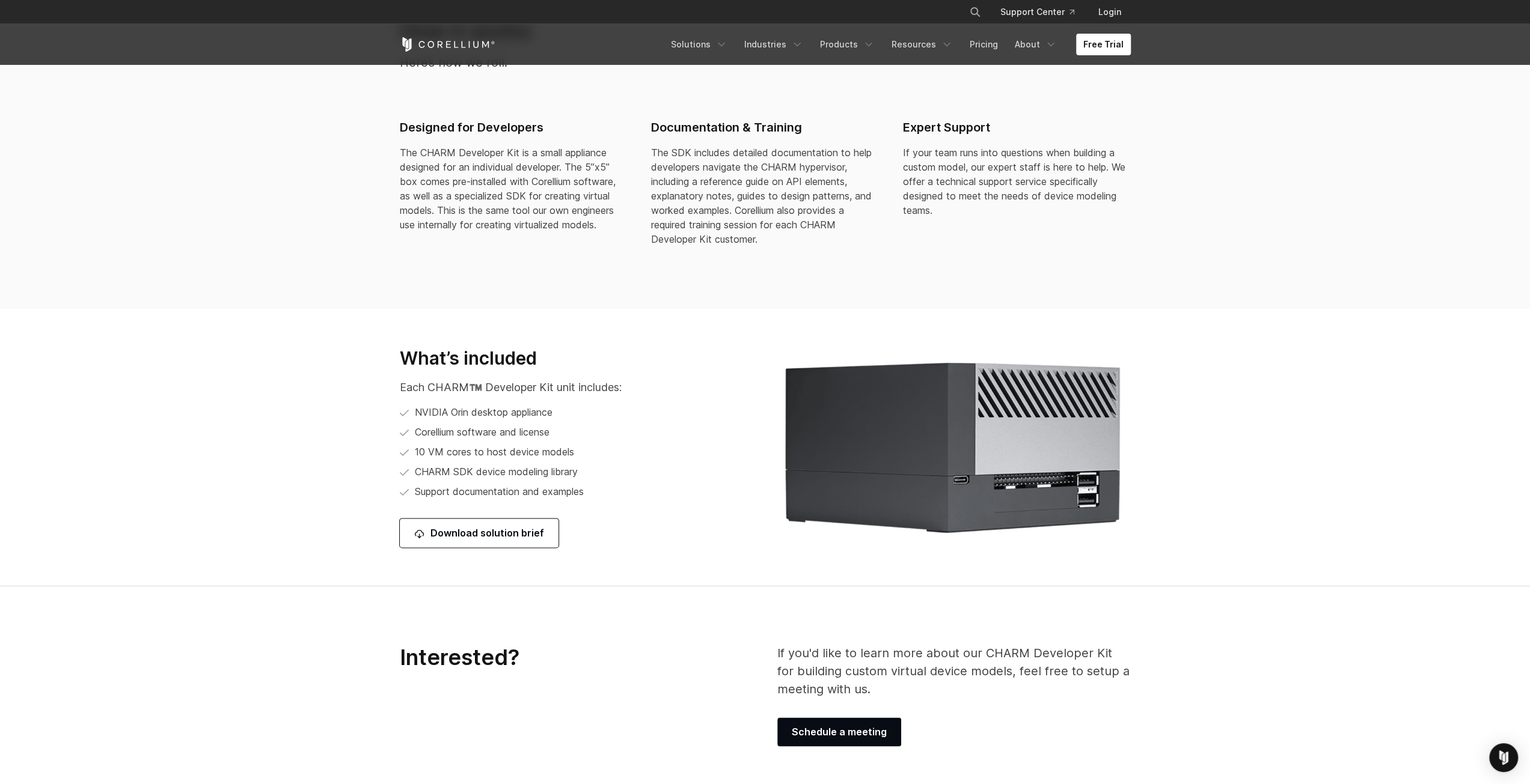
scroll to position [1322, 0]
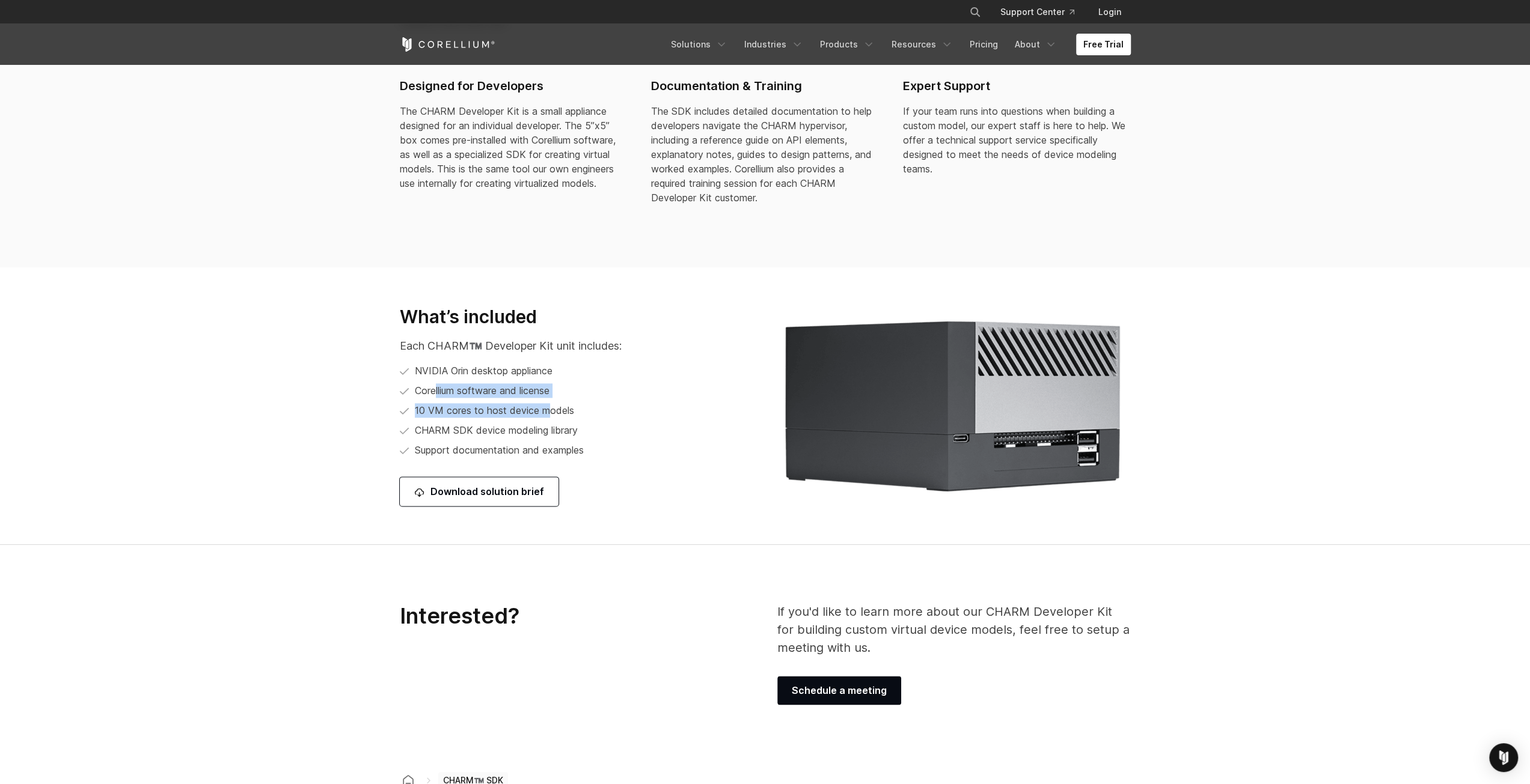
drag, startPoint x: 437, startPoint y: 398, endPoint x: 550, endPoint y: 418, distance: 114.8
click at [548, 417] on ul "NVIDIA [PERSON_NAME] desktop appliance Corellium software and license 10 VM cor…" at bounding box center [547, 411] width 294 height 94
click at [590, 426] on li "CHARM SDK device modeling library" at bounding box center [547, 430] width 294 height 15
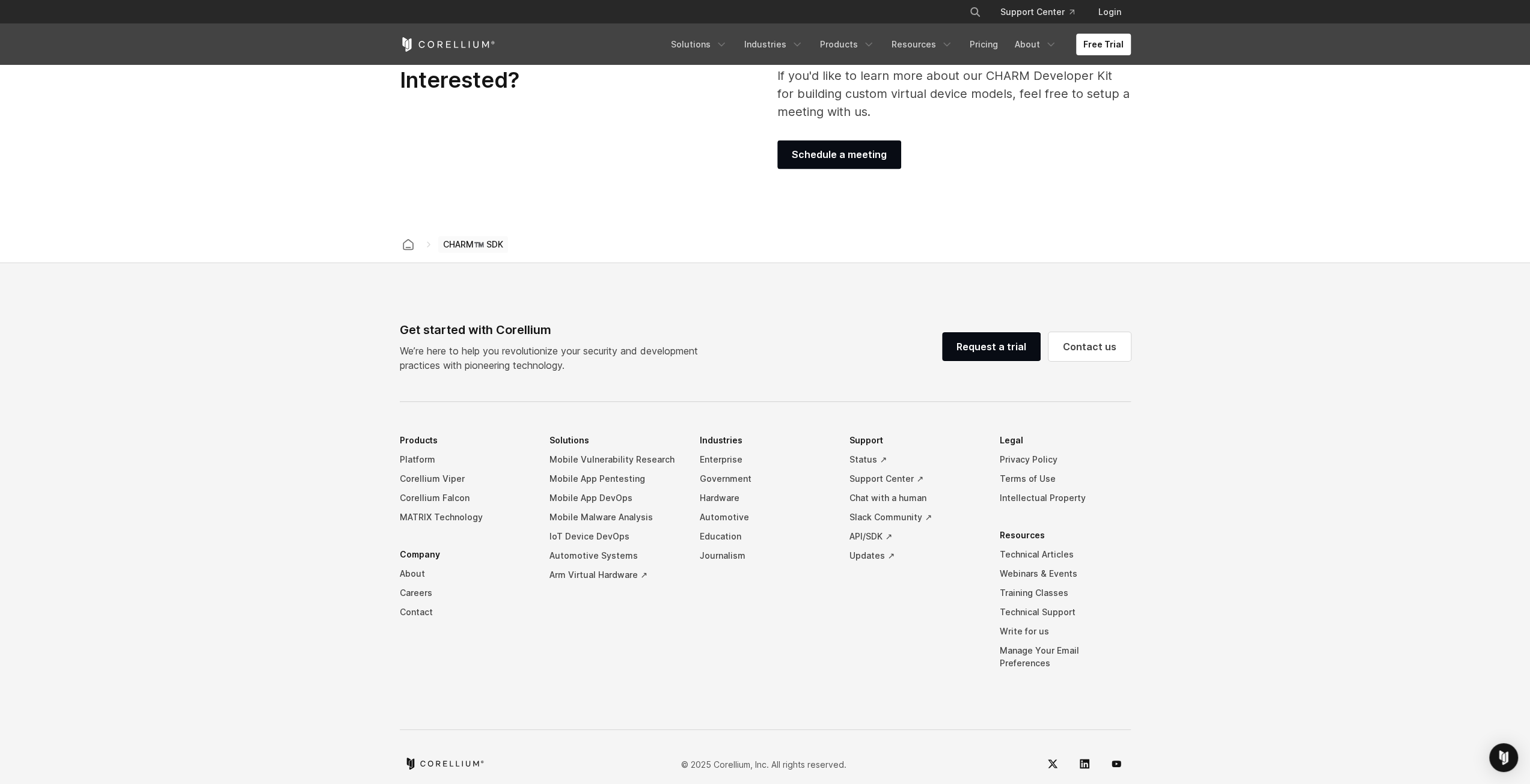
scroll to position [1863, 0]
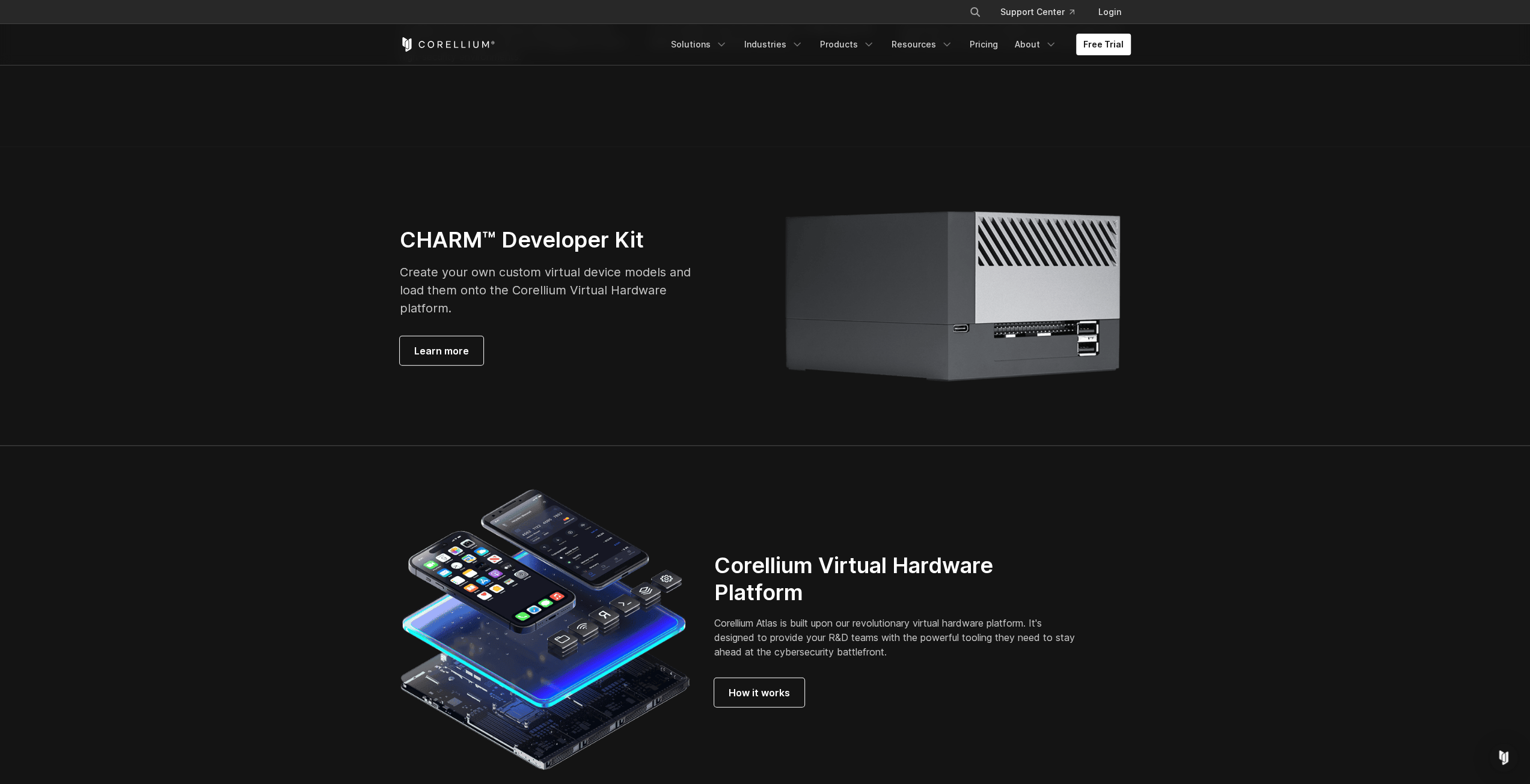
drag, startPoint x: 631, startPoint y: 451, endPoint x: 642, endPoint y: 461, distance: 14.9
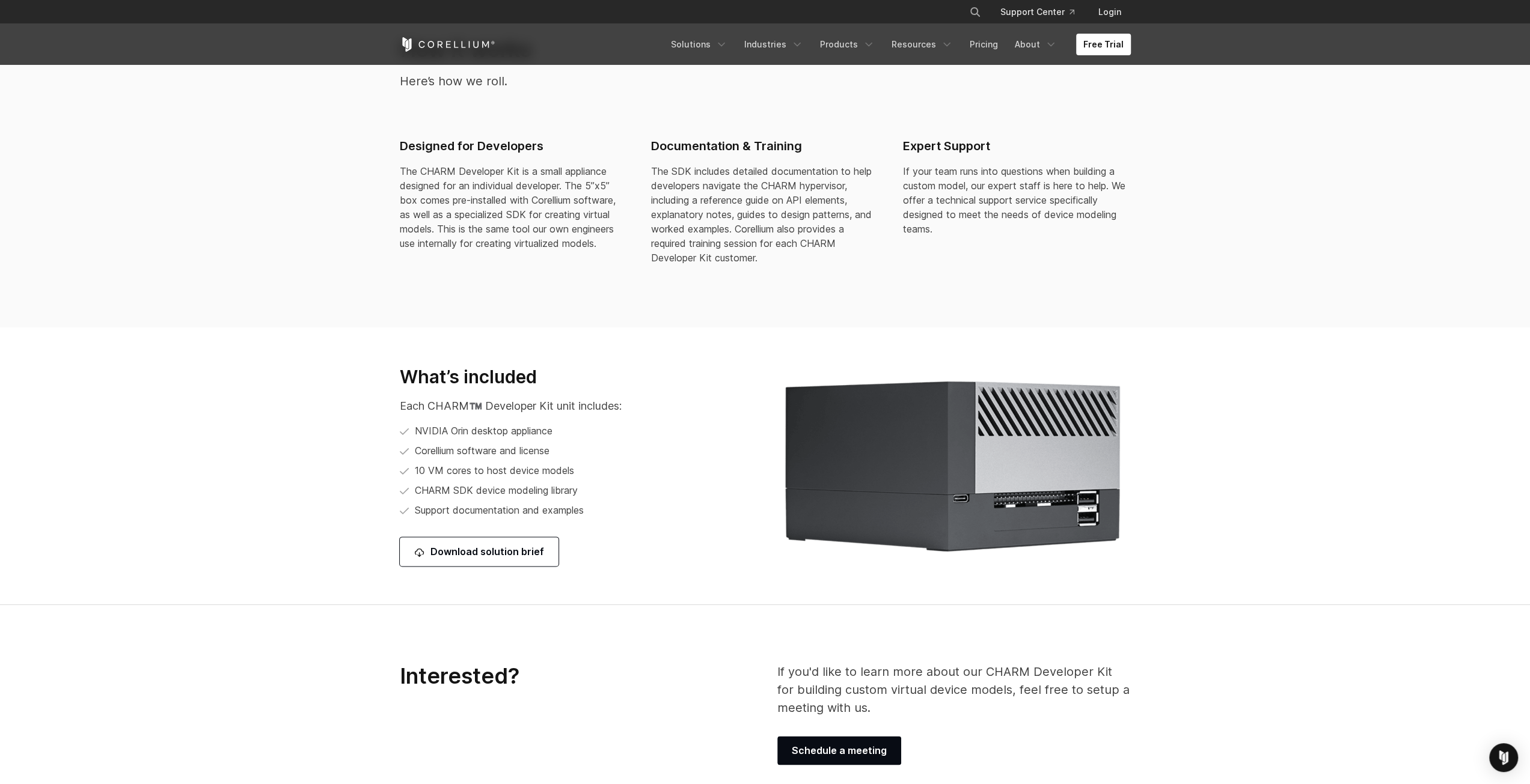
scroll to position [1261, 0]
click at [388, 524] on div "What’s included Each CHARM™️ Developer Kit unit includes: NVIDIA [PERSON_NAME] …" at bounding box center [577, 465] width 378 height 201
drag, startPoint x: 582, startPoint y: 511, endPoint x: 573, endPoint y: 506, distance: 10.3
click at [573, 506] on span "Support documentation and examples" at bounding box center [499, 510] width 169 height 15
